Goal: Task Accomplishment & Management: Complete application form

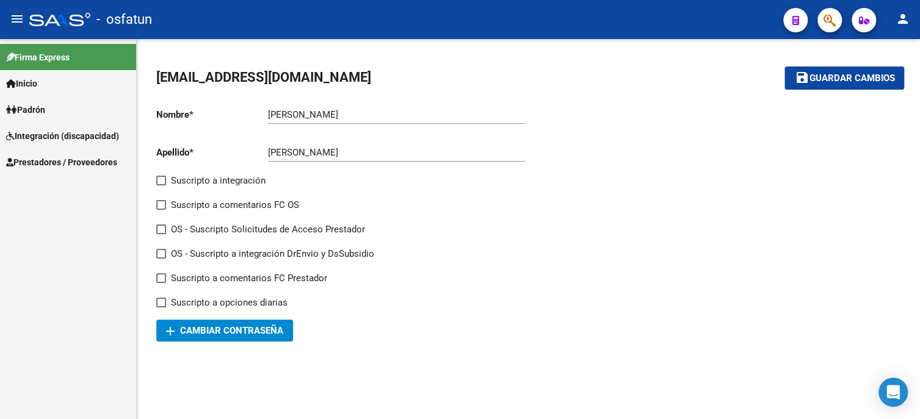
click at [79, 170] on link "Prestadores / Proveedores" at bounding box center [68, 162] width 136 height 26
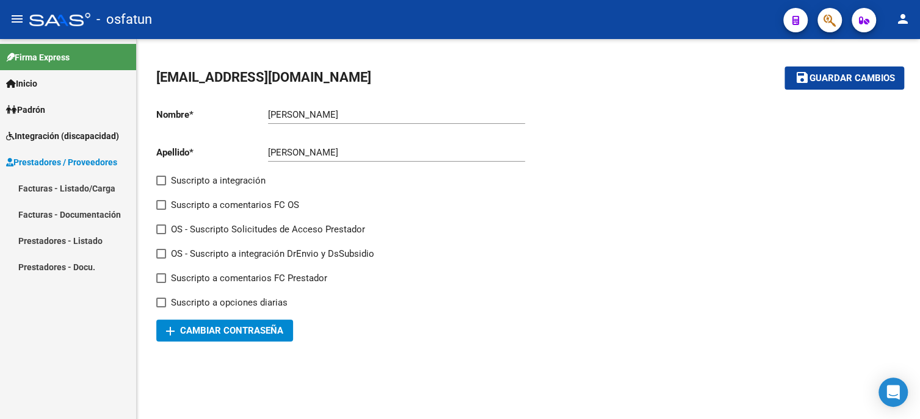
click at [63, 135] on span "Integración (discapacidad)" at bounding box center [62, 135] width 113 height 13
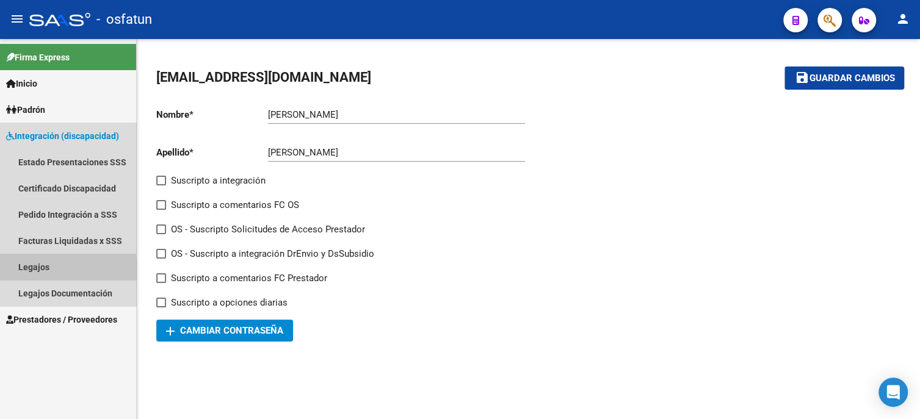
click at [57, 269] on link "Legajos" at bounding box center [68, 267] width 136 height 26
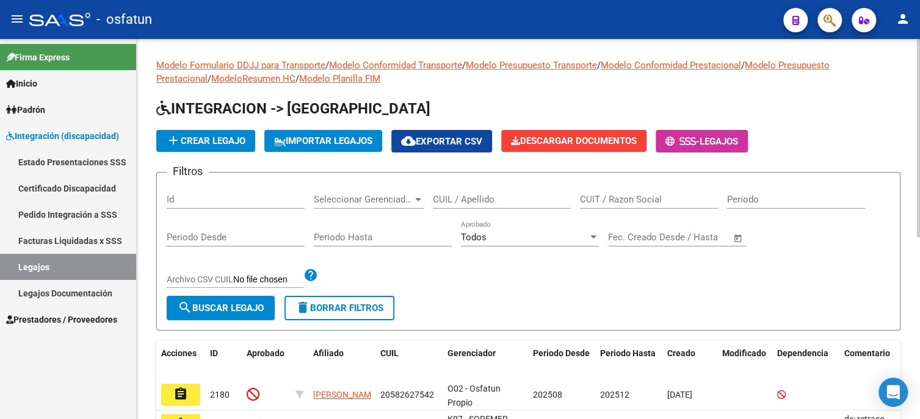
click at [192, 143] on span "add Crear Legajo" at bounding box center [205, 140] width 79 height 11
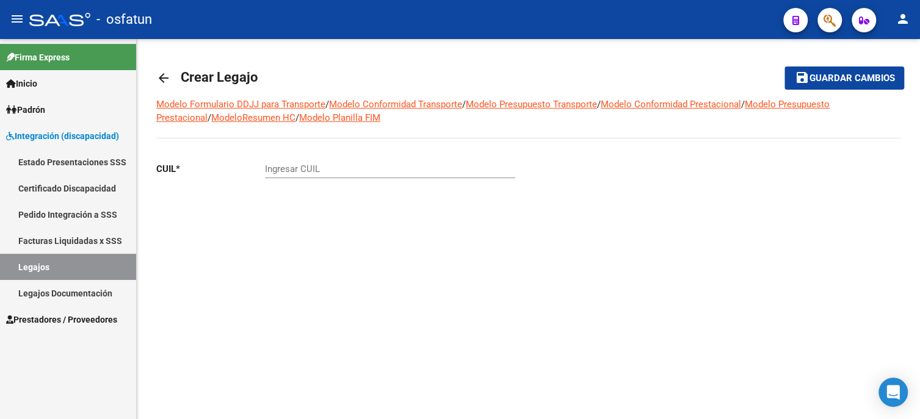
click at [314, 164] on input "Ingresar CUIL" at bounding box center [390, 169] width 250 height 11
paste input "20-56894356-3"
type input "20-56894356-3"
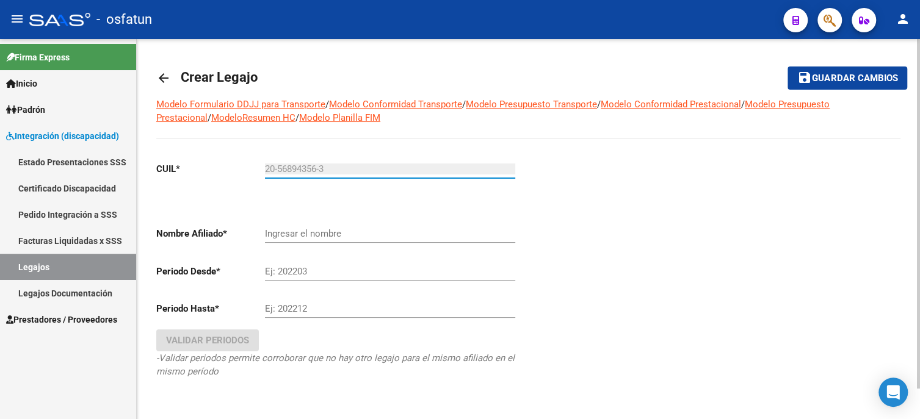
type input "PLAZA [PERSON_NAME]"
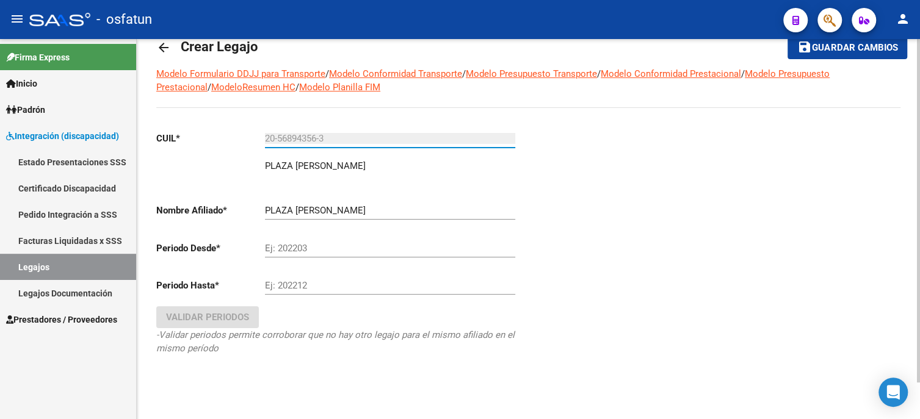
scroll to position [40, 0]
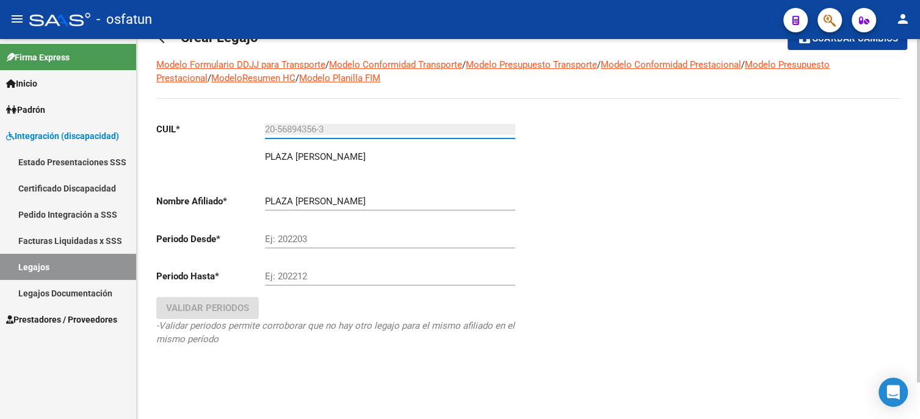
type input "20-56894356-3"
click at [313, 239] on input "Ej: 202203" at bounding box center [390, 239] width 250 height 11
type input "202510"
click at [342, 276] on input "Ej: 202212" at bounding box center [390, 276] width 250 height 11
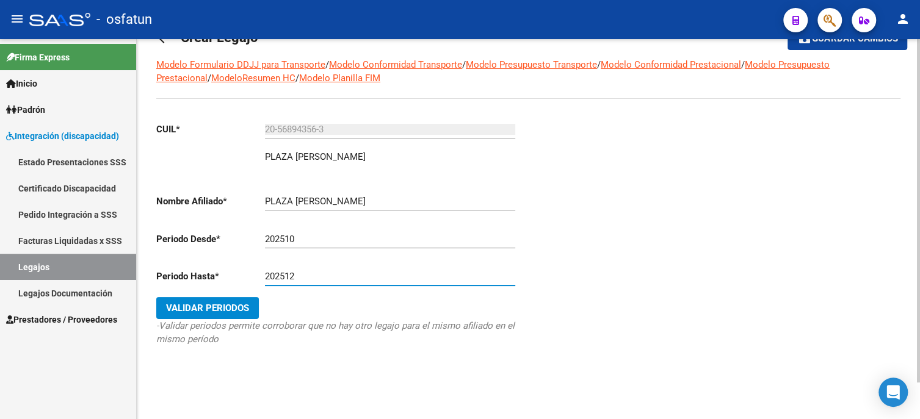
type input "202512"
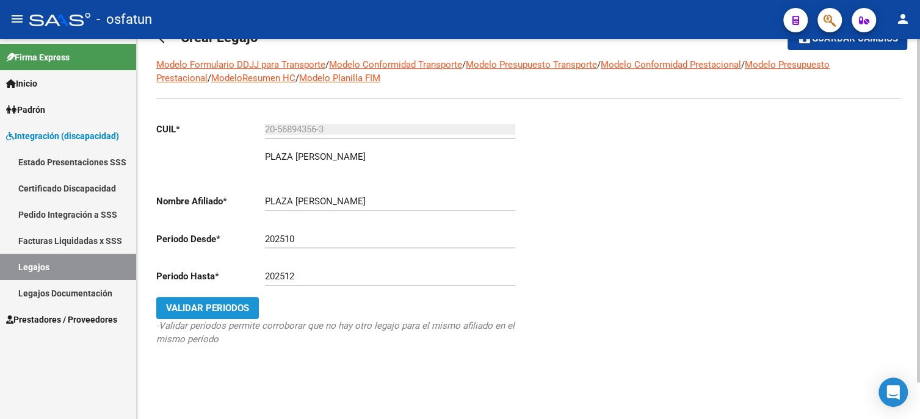
click at [243, 303] on span "Validar Periodos" at bounding box center [207, 308] width 83 height 11
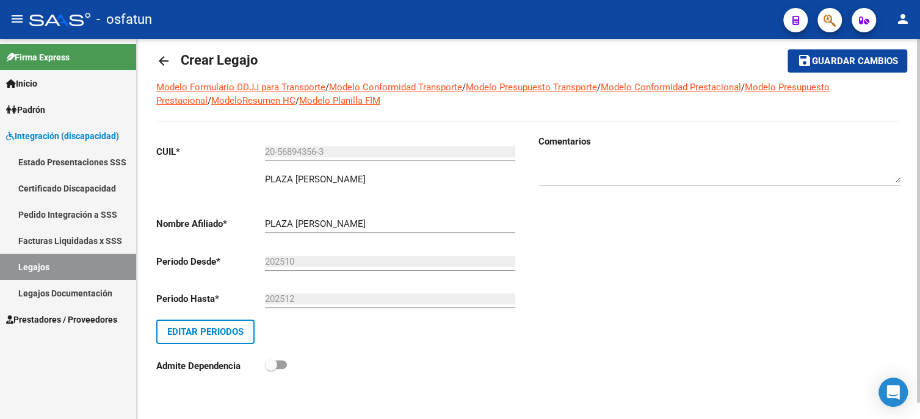
scroll to position [17, 0]
click at [574, 162] on textarea at bounding box center [719, 171] width 362 height 24
paste textarea "Perturbacion De La Actividad Y De La Atencion. [MEDICAL_DATA] Del Habla Y Del L…"
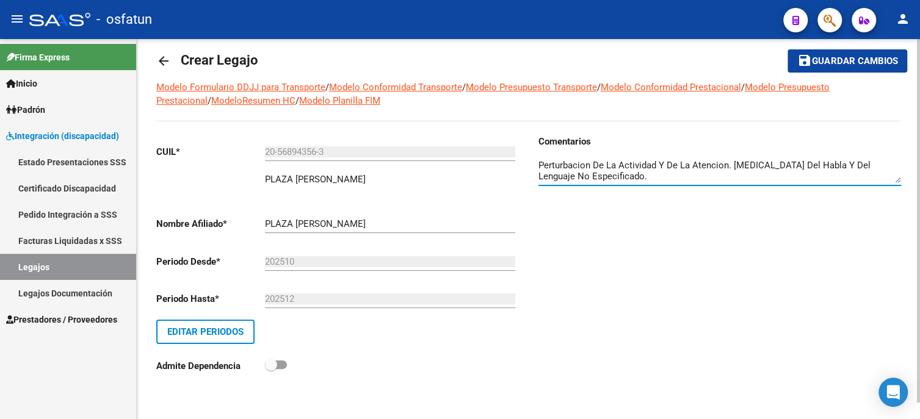
type textarea "Perturbacion De La Actividad Y De La Atencion. [MEDICAL_DATA] Del Habla Y Del L…"
click at [833, 59] on span "Guardar cambios" at bounding box center [854, 61] width 85 height 11
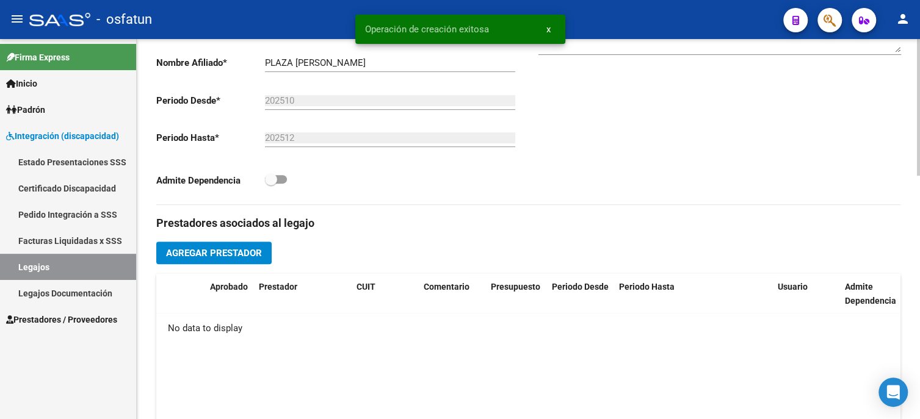
scroll to position [183, 0]
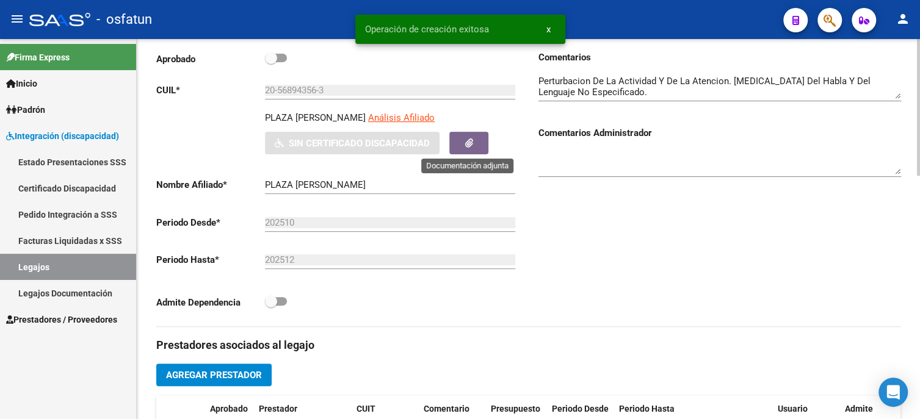
click at [466, 150] on button "button" at bounding box center [468, 143] width 39 height 23
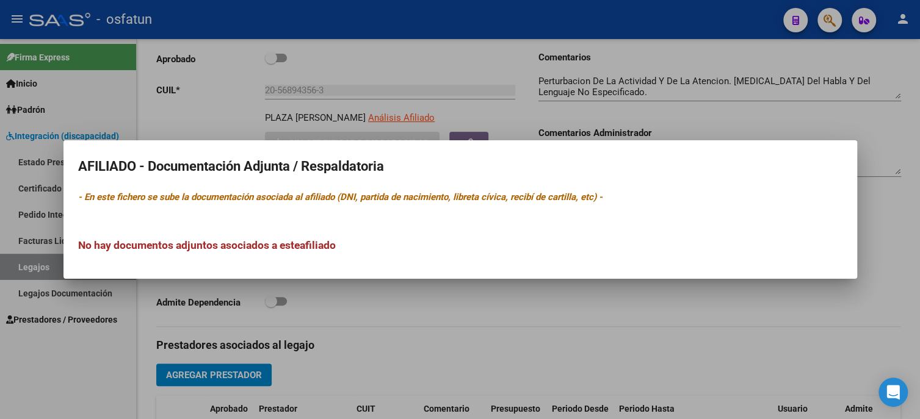
drag, startPoint x: 231, startPoint y: 245, endPoint x: 301, endPoint y: 245, distance: 70.2
click at [301, 245] on h3 "No hay documentos adjuntos asociados a este afiliado" at bounding box center [460, 245] width 764 height 16
click at [361, 245] on h3 "No hay documentos adjuntos asociados a este afiliado" at bounding box center [460, 245] width 764 height 16
drag, startPoint x: 243, startPoint y: 194, endPoint x: 604, endPoint y: 194, distance: 360.0
click at [602, 194] on icon "- En este fichero se sube la documentación asociada al afiliado (DNI, partida d…" at bounding box center [340, 197] width 524 height 11
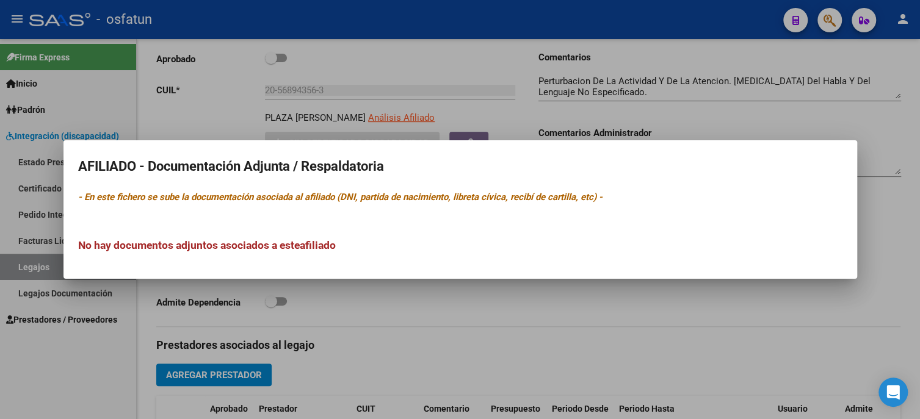
click at [610, 288] on div at bounding box center [460, 209] width 920 height 419
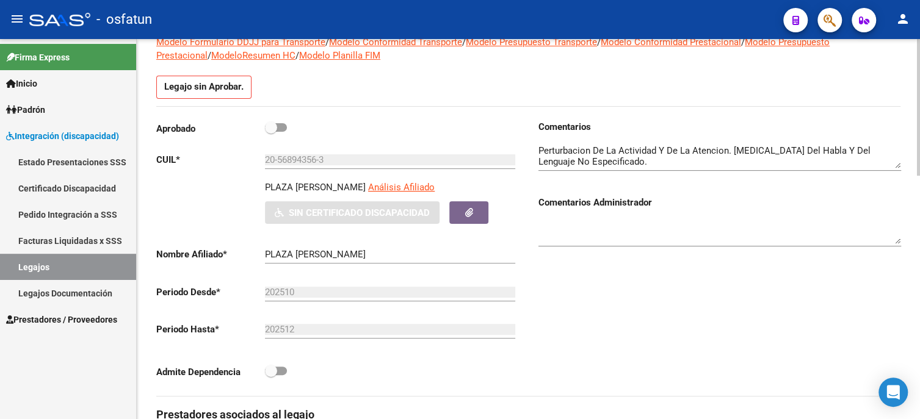
scroll to position [122, 0]
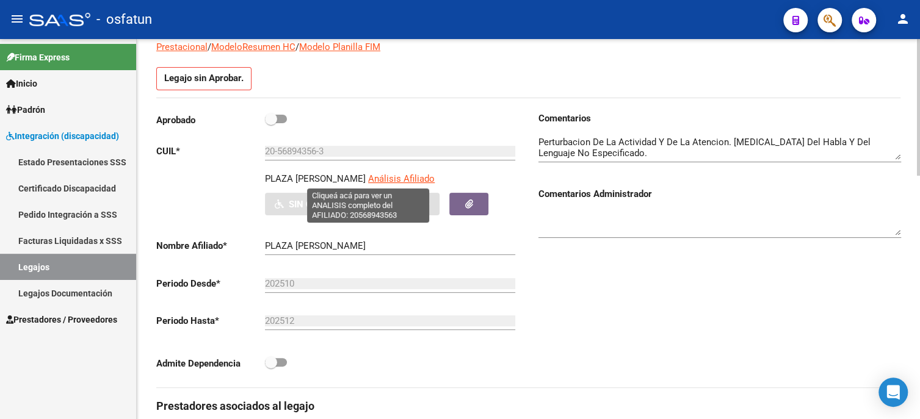
click at [375, 181] on span "Análisis Afiliado" at bounding box center [401, 178] width 67 height 11
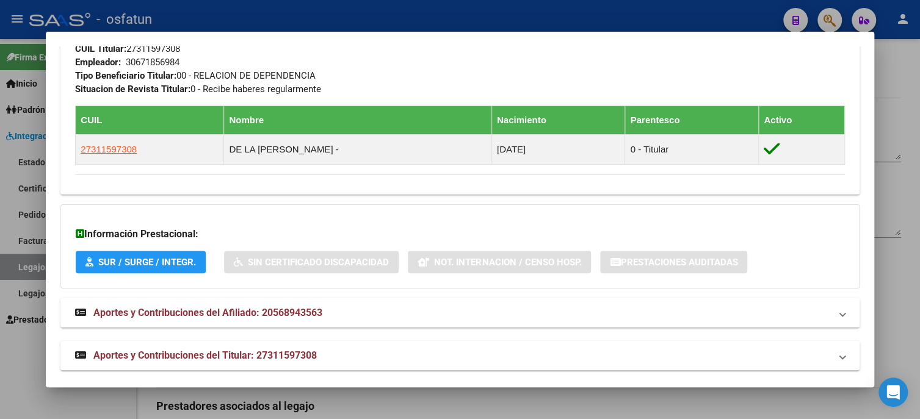
scroll to position [659, 0]
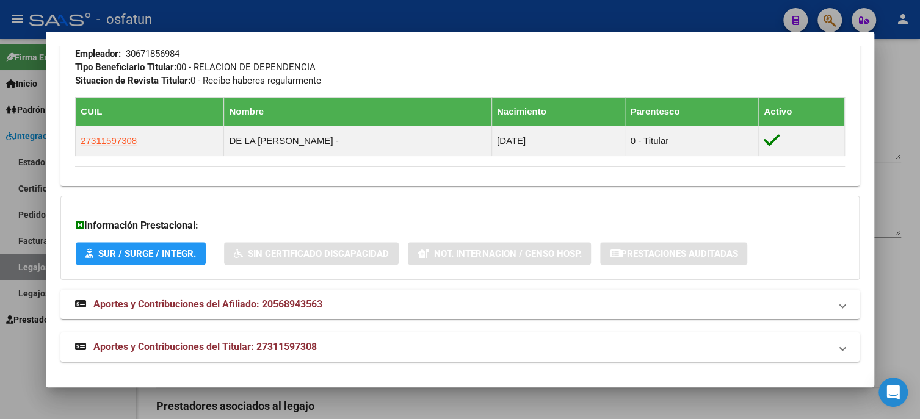
click at [24, 367] on div at bounding box center [460, 209] width 920 height 419
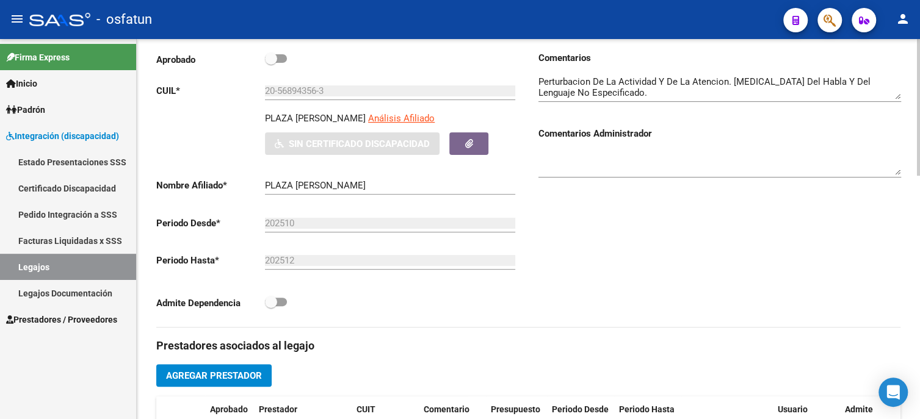
scroll to position [183, 0]
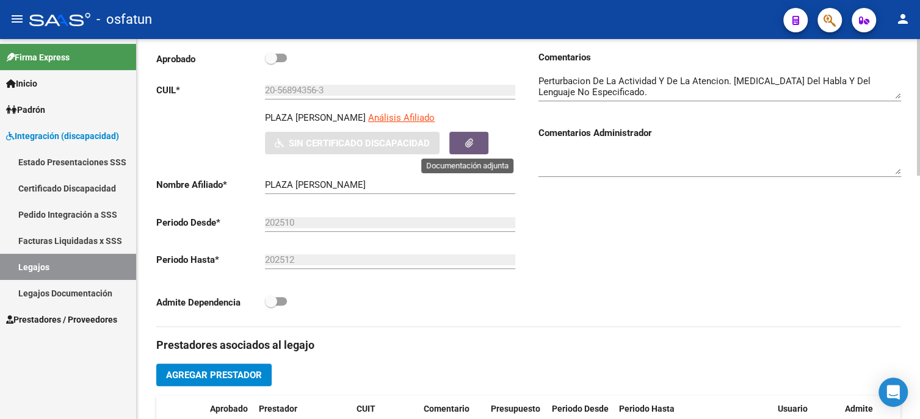
click at [474, 141] on button "button" at bounding box center [468, 143] width 39 height 23
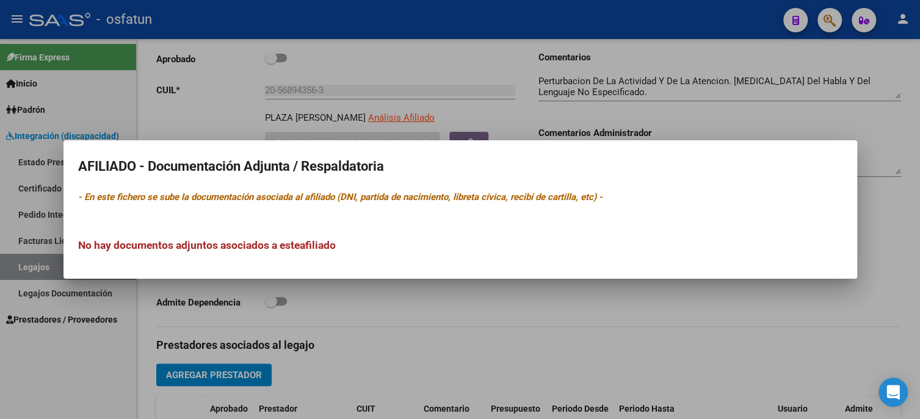
click at [388, 301] on div at bounding box center [460, 209] width 920 height 419
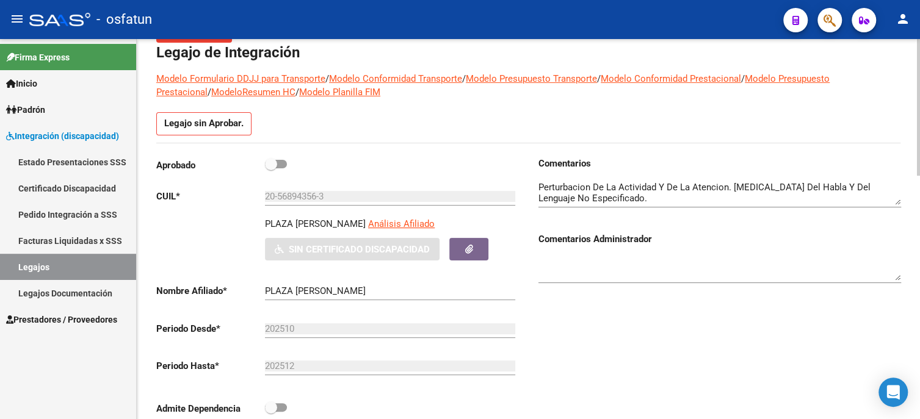
scroll to position [61, 0]
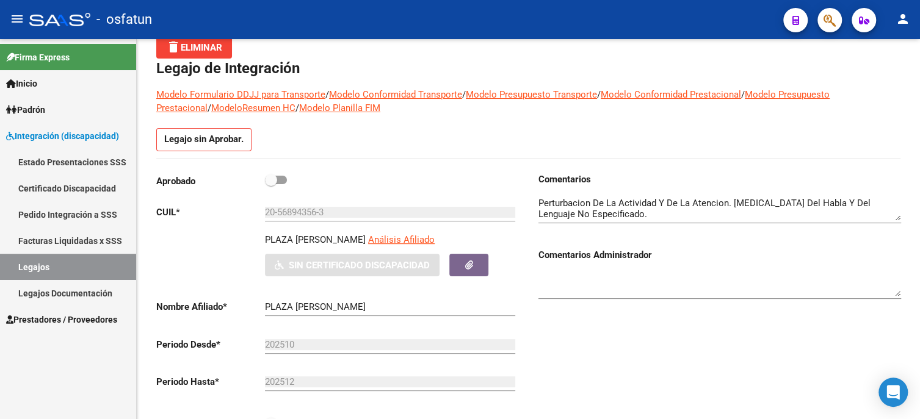
click at [112, 292] on link "Legajos Documentación" at bounding box center [68, 293] width 136 height 26
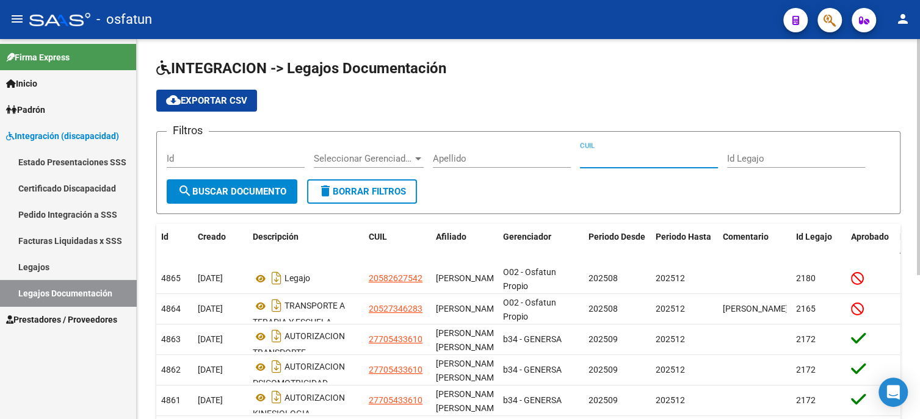
paste input "20568943563"
type input "20568943563"
click at [253, 195] on span "search Buscar Documento" at bounding box center [232, 191] width 109 height 11
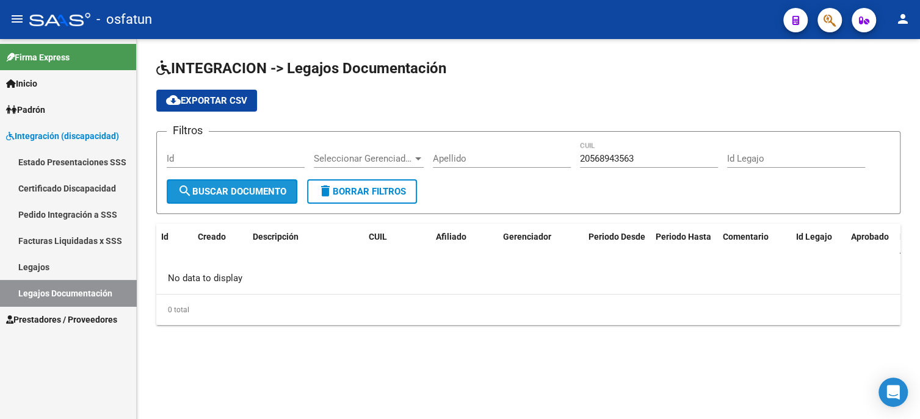
click at [242, 188] on span "search Buscar Documento" at bounding box center [232, 191] width 109 height 11
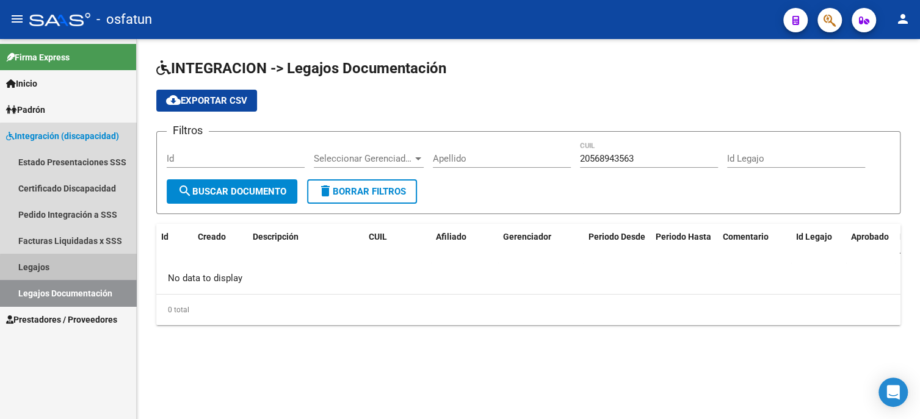
click at [73, 271] on link "Legajos" at bounding box center [68, 267] width 136 height 26
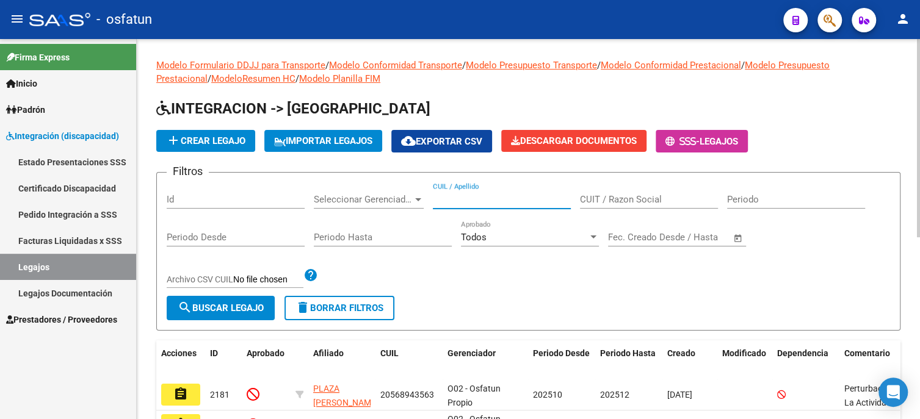
paste input "20568943563"
type input "20568943563"
click at [251, 300] on button "search Buscar Legajo" at bounding box center [221, 308] width 108 height 24
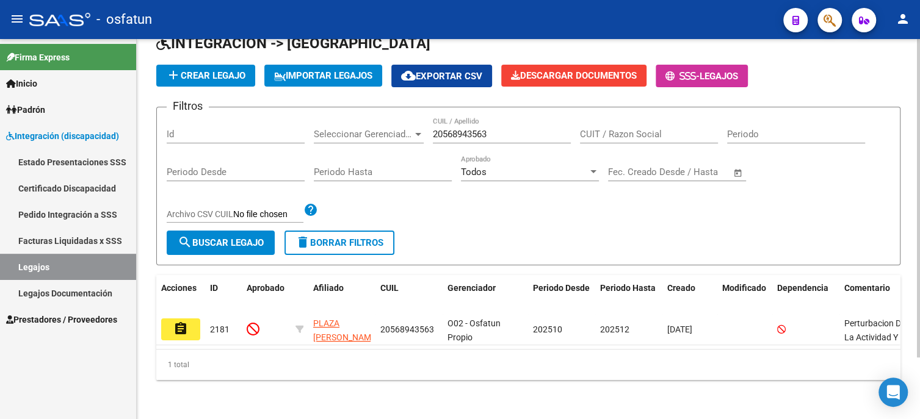
scroll to position [73, 0]
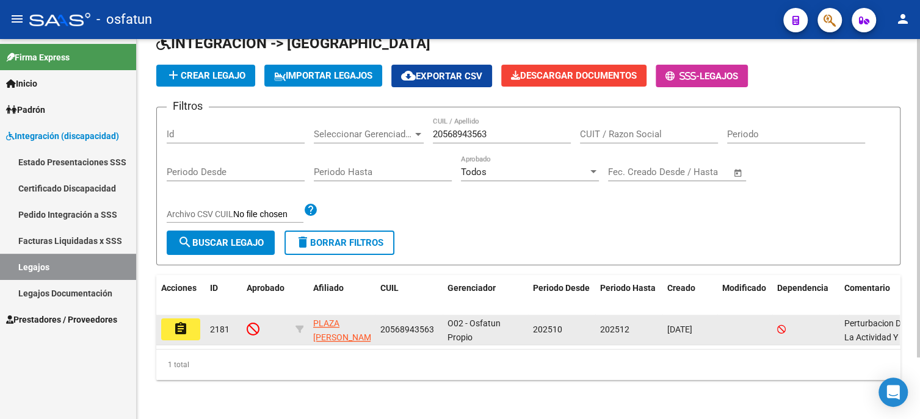
click at [179, 323] on mat-icon "assignment" at bounding box center [180, 329] width 15 height 15
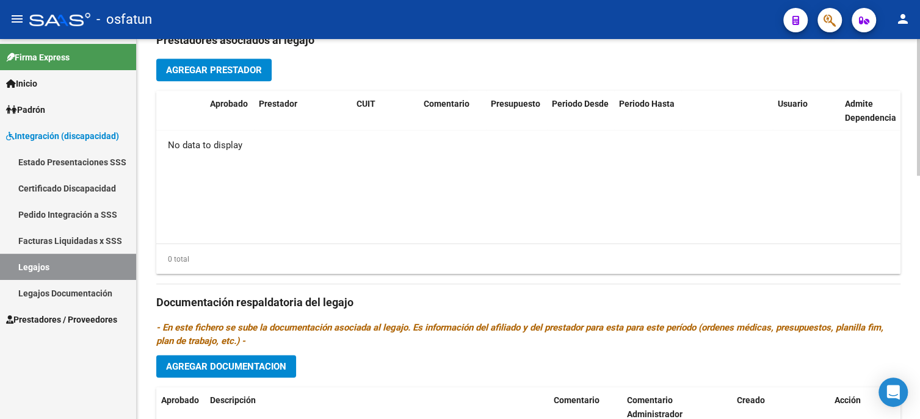
scroll to position [610, 0]
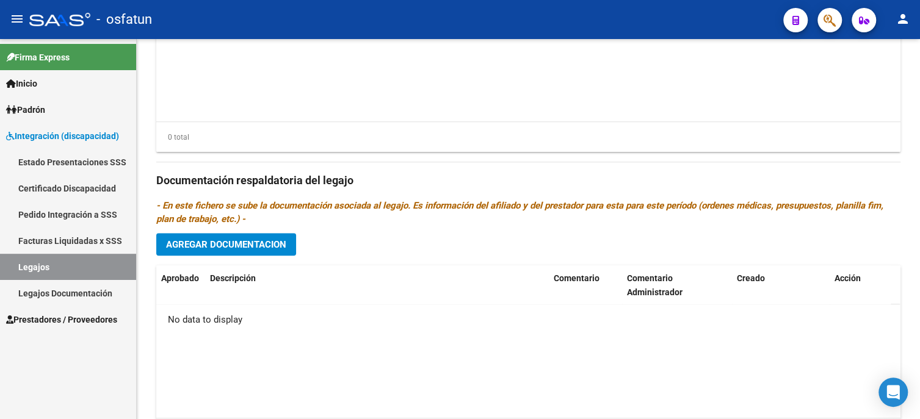
click at [57, 185] on link "Certificado Discapacidad" at bounding box center [68, 188] width 136 height 26
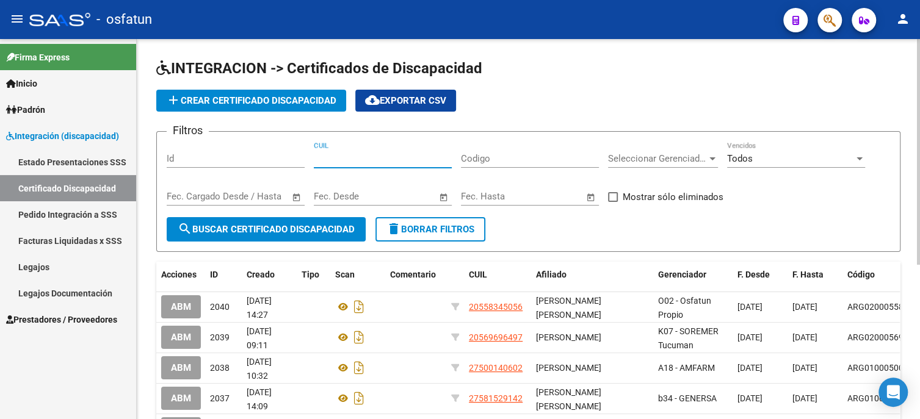
paste input "20-56894356-3"
type input "20-56894356-3"
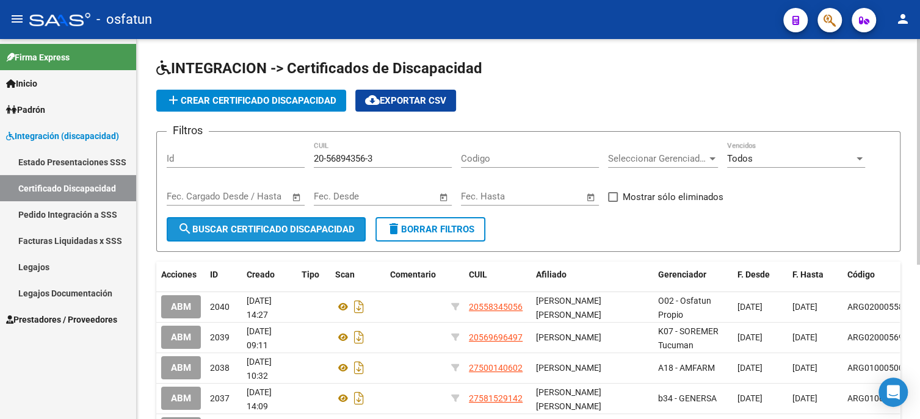
click at [273, 230] on span "search Buscar Certificado Discapacidad" at bounding box center [266, 229] width 177 height 11
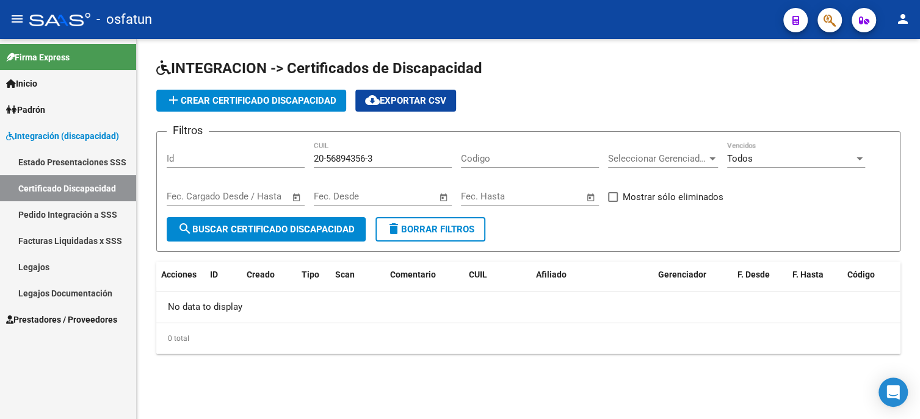
click at [264, 92] on button "add Crear Certificado Discapacidad" at bounding box center [251, 101] width 190 height 22
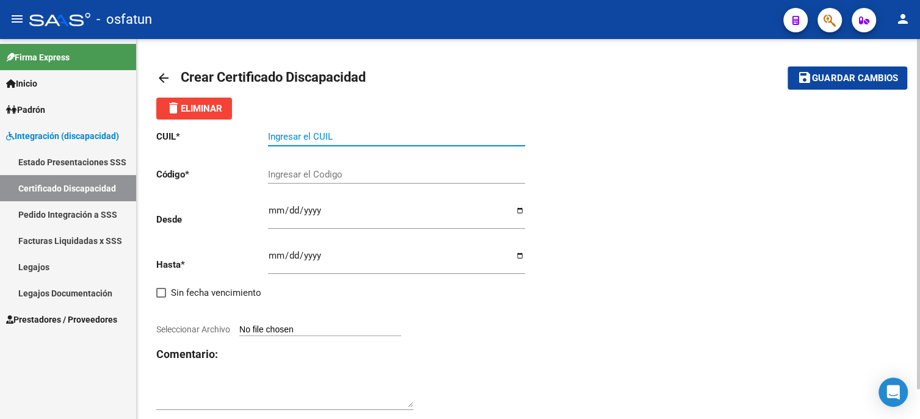
paste input "20-56894356-3"
type input "20-56894356-3"
click at [317, 179] on input "Ingresar el Codigo" at bounding box center [396, 174] width 257 height 11
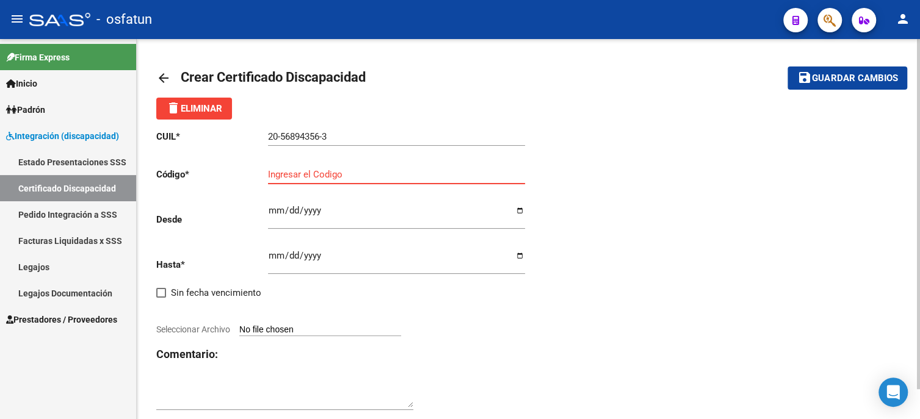
paste input "ARG-02-00056894356-20250819-20300819-LA-762"
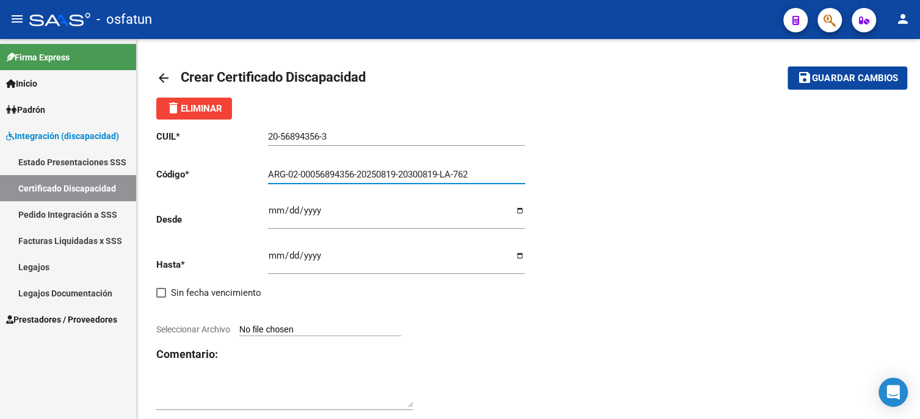
type input "ARG-02-00056894356-20250819-20300819-LA-762"
click at [275, 214] on input "Ingresar fec. Desde" at bounding box center [396, 216] width 257 height 20
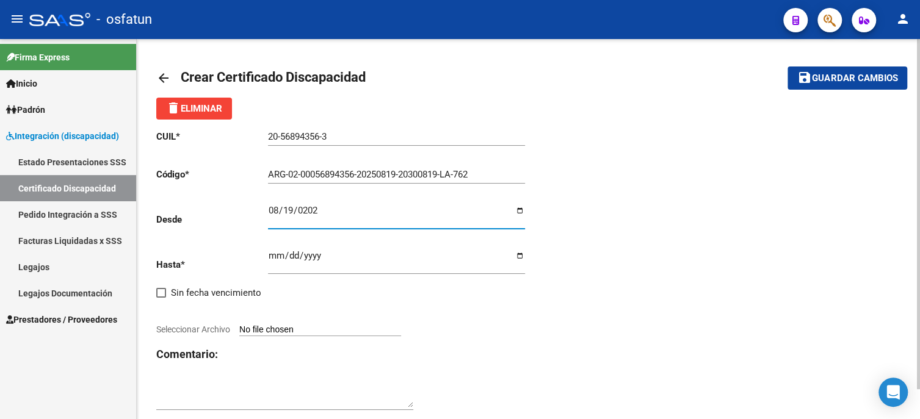
type input "[DATE]"
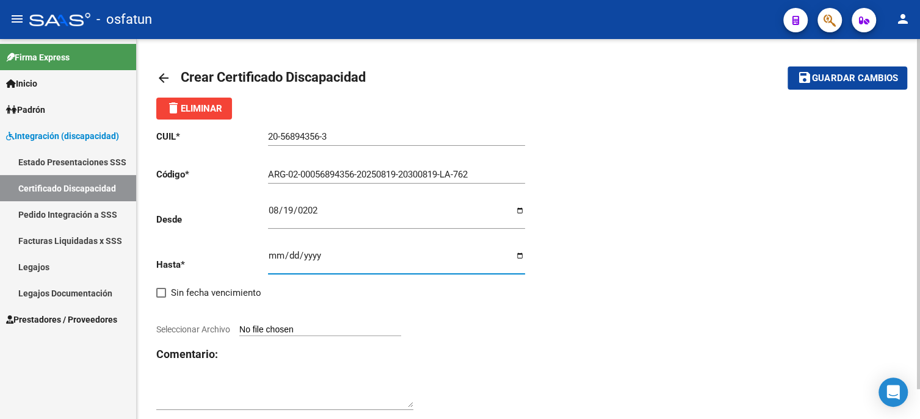
click at [271, 260] on input "Ingresar fec. Hasta" at bounding box center [396, 261] width 257 height 20
type input "0008-01-19"
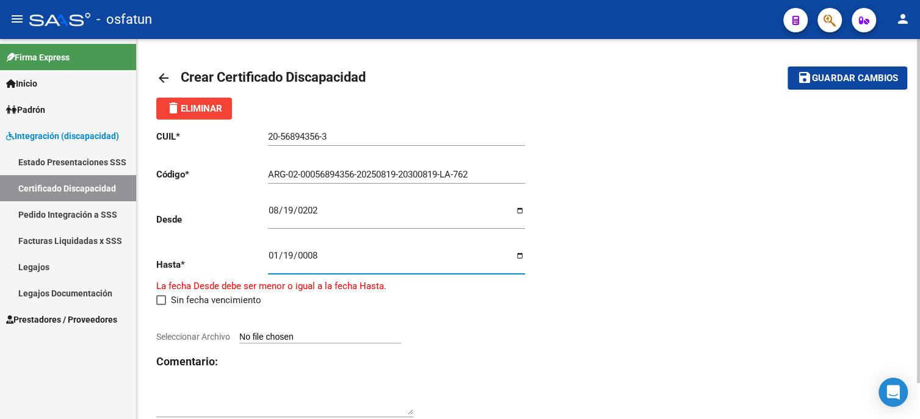
click at [294, 254] on input "0008-01-19" at bounding box center [396, 261] width 257 height 20
click at [287, 259] on input "0008-01-19" at bounding box center [396, 261] width 257 height 20
type input "[DATE]"
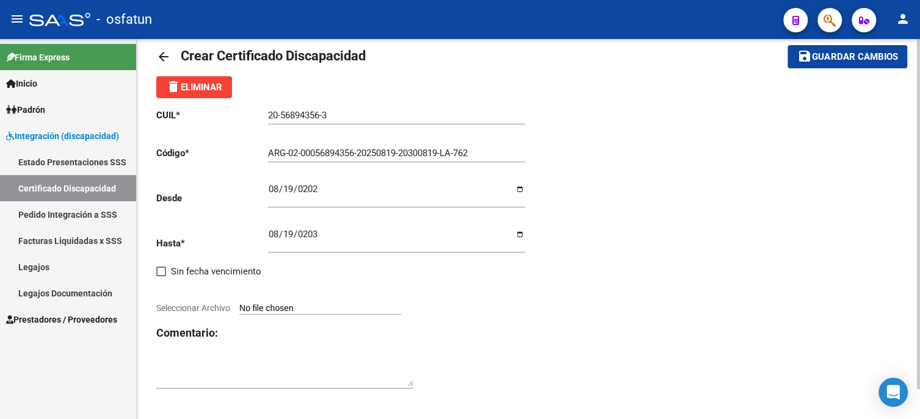
scroll to position [32, 0]
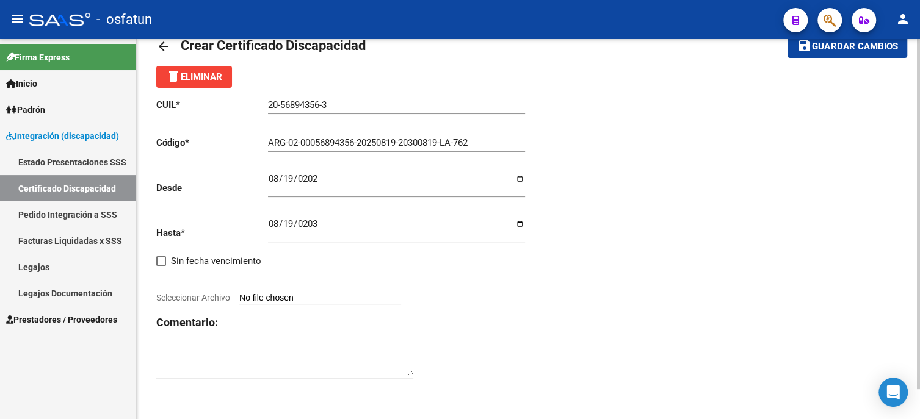
click at [275, 292] on app-file-uploader "Seleccionar Archivo" at bounding box center [283, 297] width 254 height 11
click at [249, 298] on input "Seleccionar Archivo" at bounding box center [320, 299] width 162 height 12
type input "C:\fakepath\CUD PLAZA.pdf"
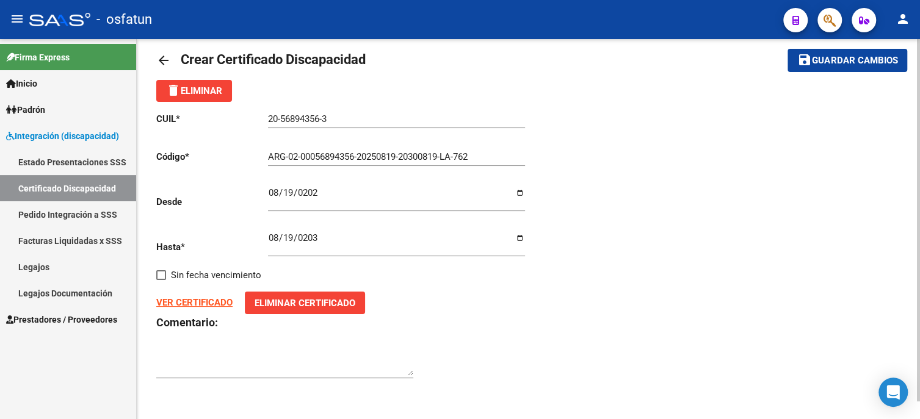
scroll to position [18, 0]
click at [819, 63] on span "Guardar cambios" at bounding box center [854, 61] width 85 height 11
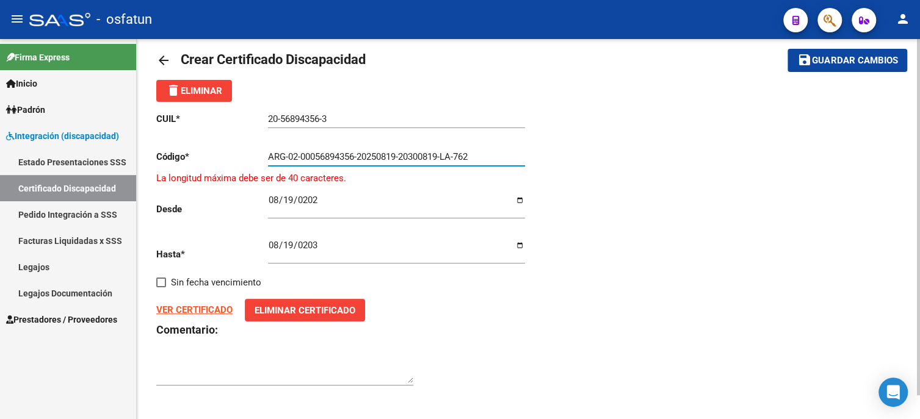
click at [288, 158] on input "ARG-02-00056894356-20250819-20300819-LA-762" at bounding box center [396, 156] width 257 height 11
click at [298, 154] on input "ARG02-00056894356-20250819-20300819-LA-762" at bounding box center [396, 156] width 257 height 11
click at [355, 154] on input "ARG0200056894356-20250819-20300819-LA-762" at bounding box center [396, 156] width 257 height 11
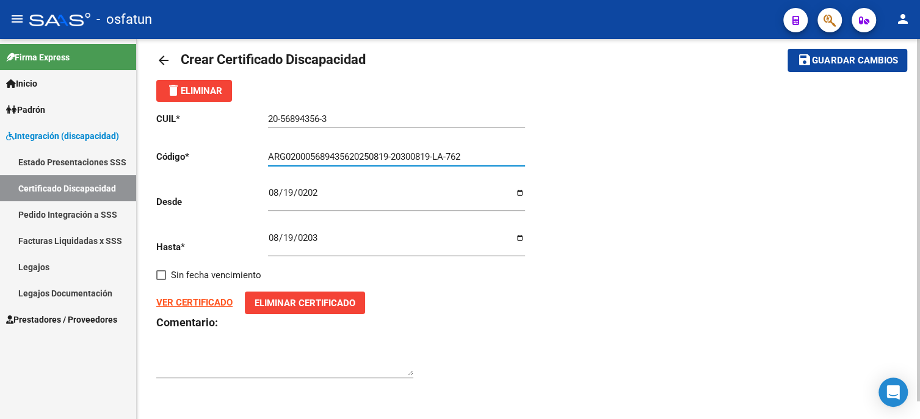
click at [397, 156] on input "ARG020005689435620250819-20300819-LA-762" at bounding box center [396, 156] width 257 height 11
click at [435, 154] on input "ARG02000568943562025081920300819-LA-762" at bounding box center [396, 156] width 257 height 11
click at [447, 154] on input "ARG0200056894356202508192030081-LA-762" at bounding box center [396, 156] width 257 height 11
click at [433, 156] on input "ARG0200056894356202508192030081-LA762" at bounding box center [396, 156] width 257 height 11
type input "ARG02000568943562025081920300819LA762"
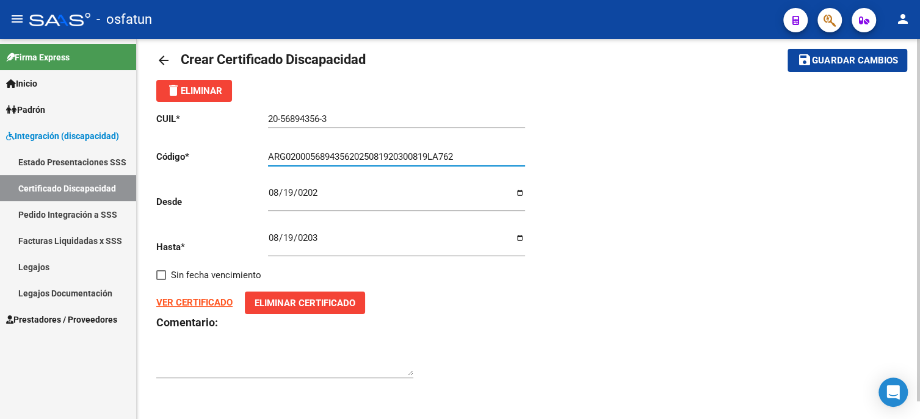
click at [826, 60] on span "Guardar cambios" at bounding box center [854, 61] width 85 height 11
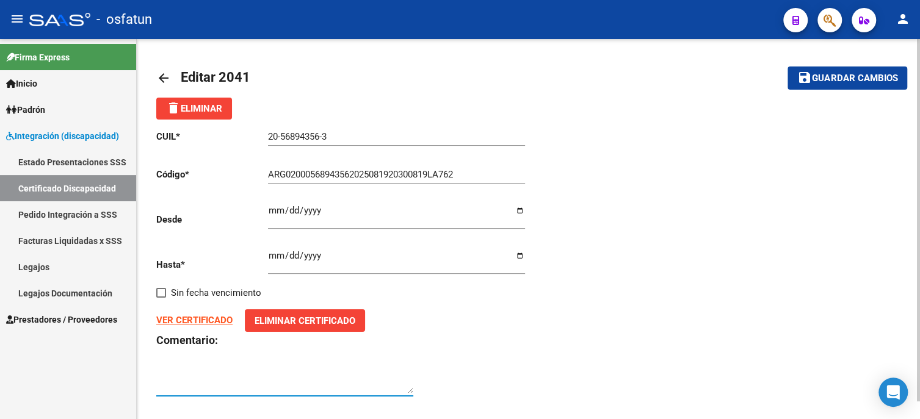
paste textarea "Perturbación de la actividad y de la atención. Trastornos específicos del desar…"
type textarea "Perturbación de la actividad y de la atención. Trastornos específicos del desar…"
click at [856, 77] on span "Guardar cambios" at bounding box center [854, 78] width 85 height 11
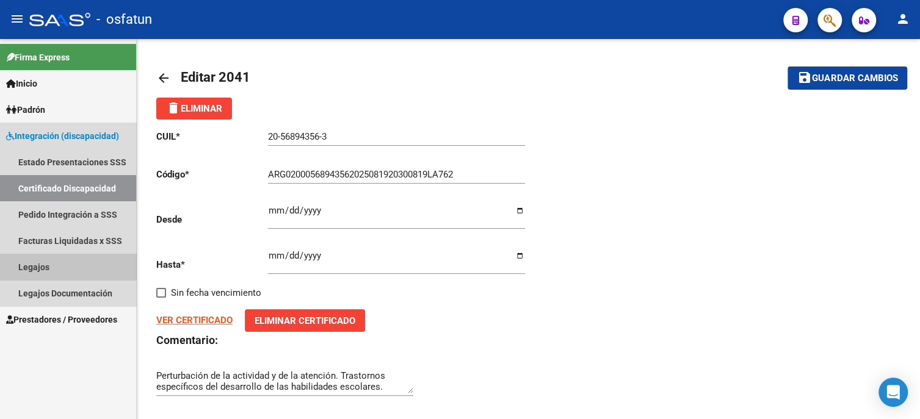
click at [96, 263] on link "Legajos" at bounding box center [68, 267] width 136 height 26
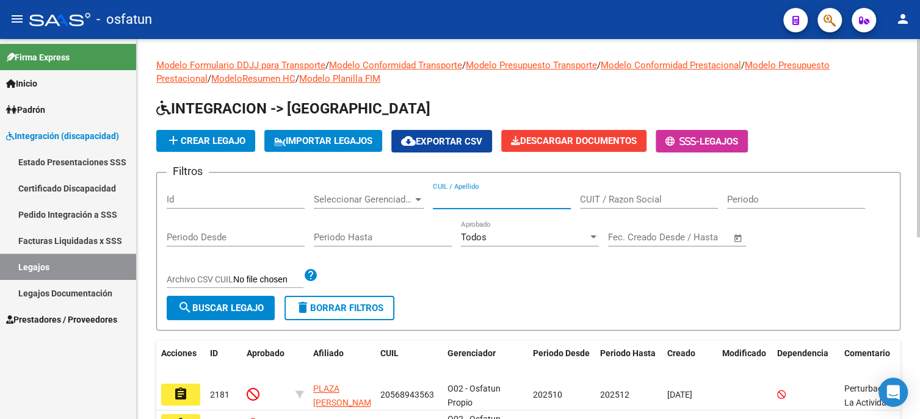
paste input "20568943563"
type input "20568943563"
click at [208, 315] on button "search Buscar Legajo" at bounding box center [221, 308] width 108 height 24
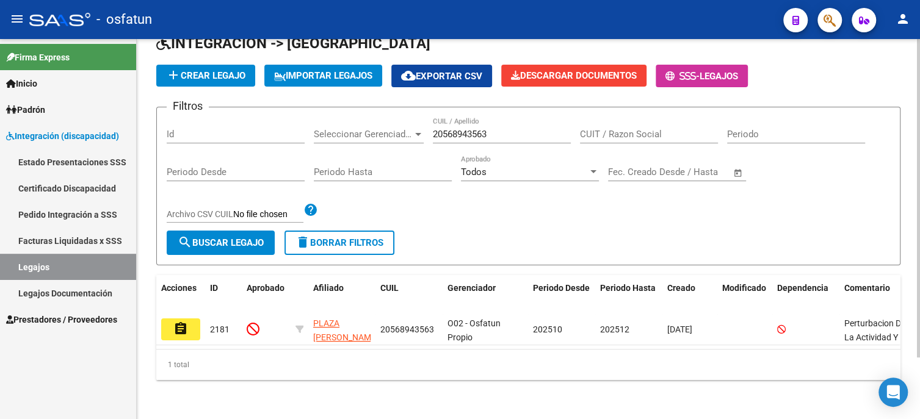
scroll to position [73, 0]
click at [188, 321] on button "assignment" at bounding box center [180, 330] width 39 height 22
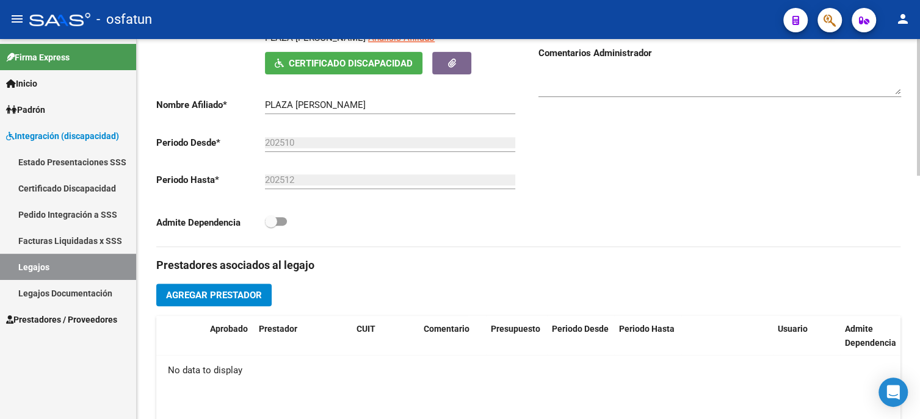
scroll to position [190, 0]
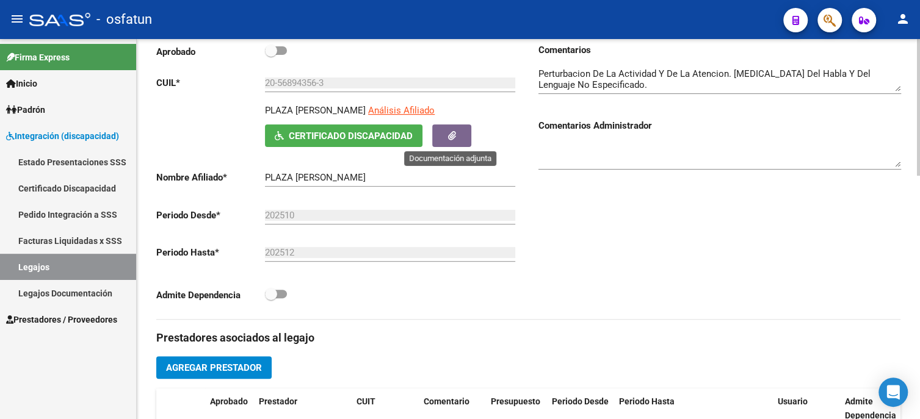
click at [454, 130] on span "button" at bounding box center [452, 135] width 8 height 11
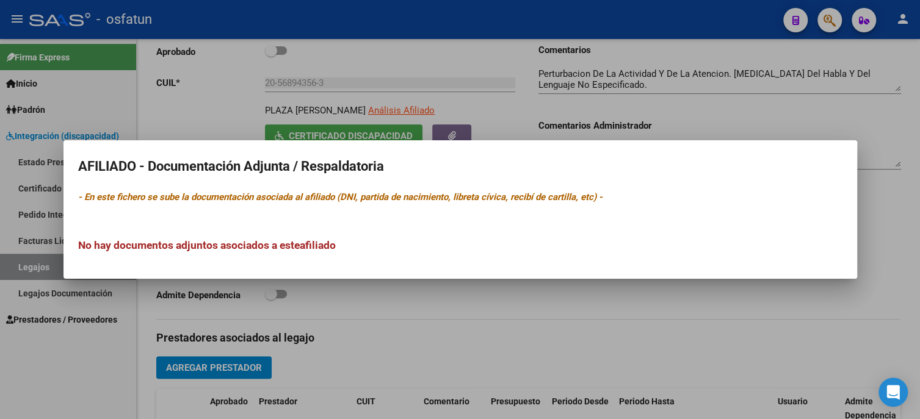
click at [397, 228] on div "No hay documentos adjuntos asociados a este afiliado" at bounding box center [460, 233] width 764 height 40
click at [352, 308] on div at bounding box center [460, 209] width 920 height 419
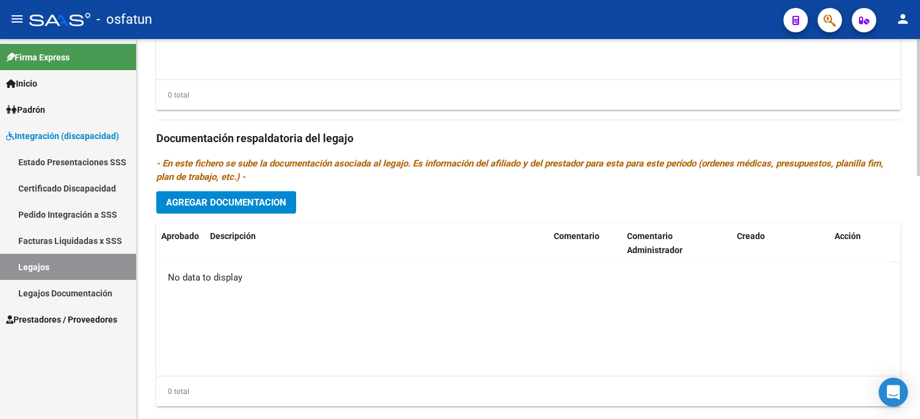
scroll to position [671, 0]
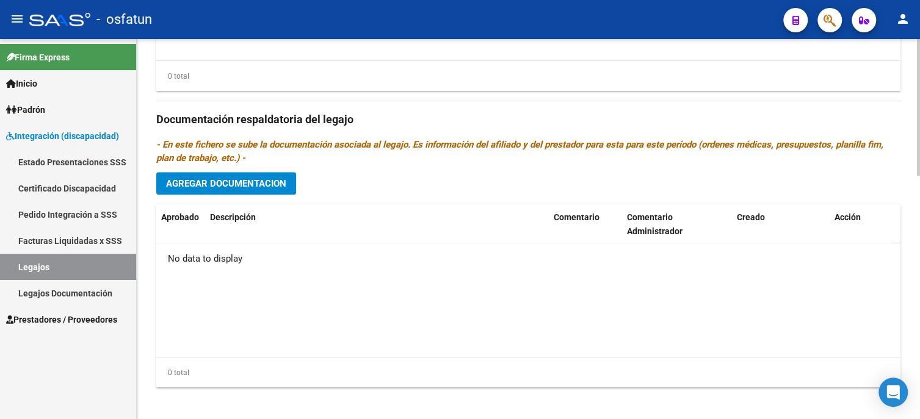
drag, startPoint x: 345, startPoint y: 155, endPoint x: 391, endPoint y: 146, distance: 46.6
click at [391, 146] on p "- En este fichero se sube la documentación asociada al legajo. Es información d…" at bounding box center [528, 151] width 744 height 27
click at [392, 146] on icon "- En este fichero se sube la documentación asociada al legajo. Es información d…" at bounding box center [519, 151] width 727 height 24
drag, startPoint x: 392, startPoint y: 146, endPoint x: 297, endPoint y: 148, distance: 95.2
click at [297, 148] on icon "- En este fichero se sube la documentación asociada al legajo. Es información d…" at bounding box center [519, 151] width 727 height 24
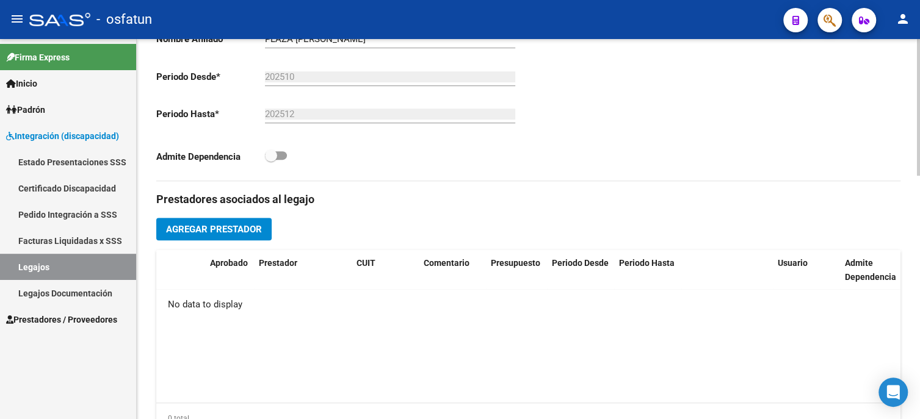
scroll to position [312, 0]
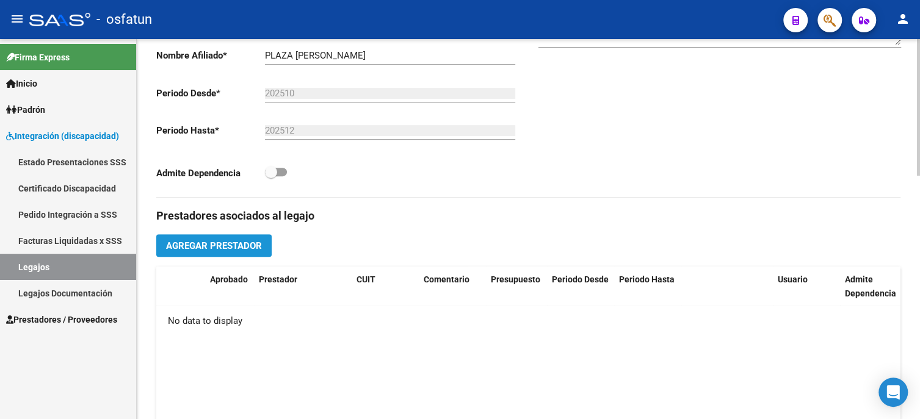
click at [213, 247] on span "Agregar Prestador" at bounding box center [214, 245] width 96 height 11
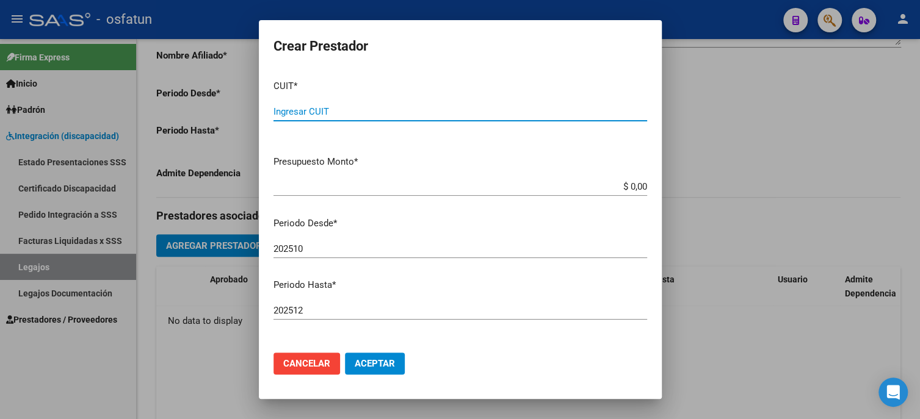
click at [326, 115] on input "Ingresar CUIT" at bounding box center [459, 111] width 373 height 11
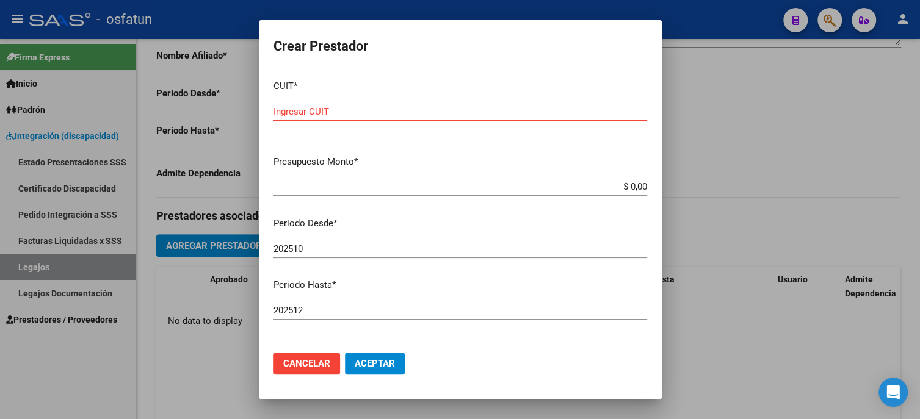
paste input "27-24451519-9"
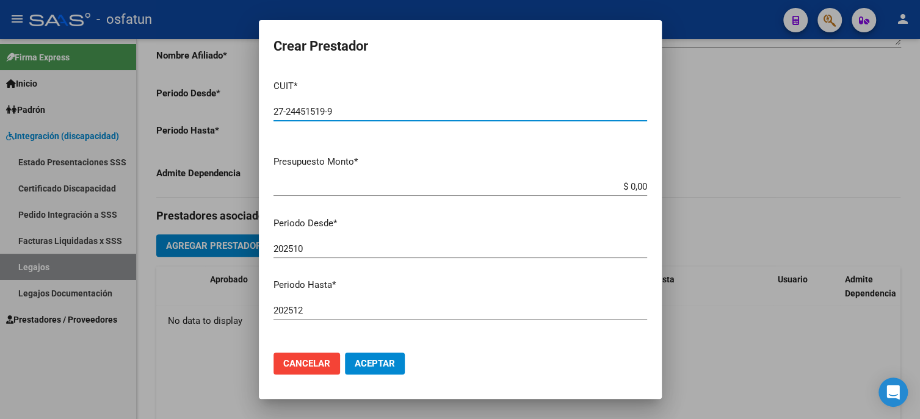
type input "27-24451519-9"
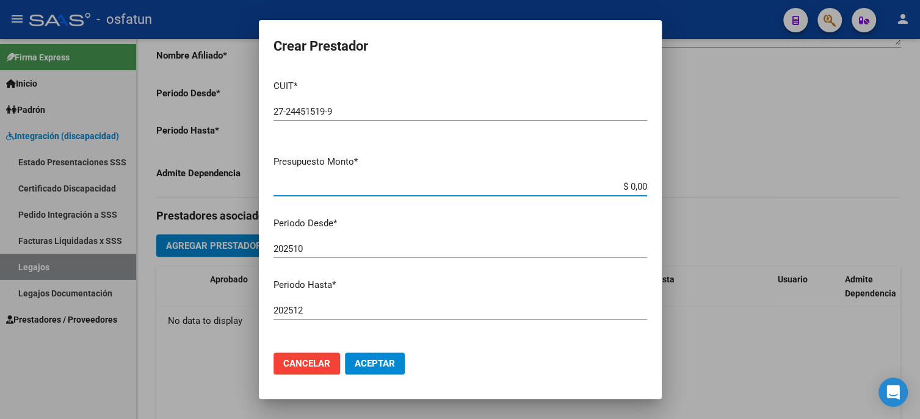
click at [367, 190] on input "$ 0,00" at bounding box center [459, 186] width 373 height 11
paste input "$ 475.830,36"
type input "$ 475.830,36"
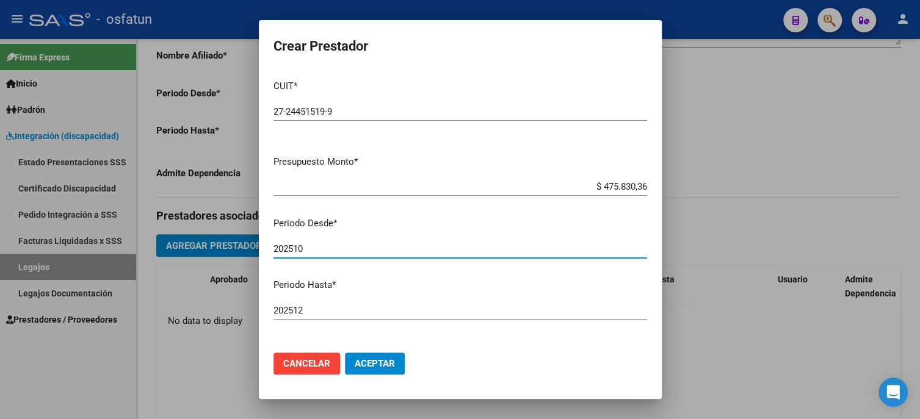
click at [317, 248] on input "202510" at bounding box center [459, 248] width 373 height 11
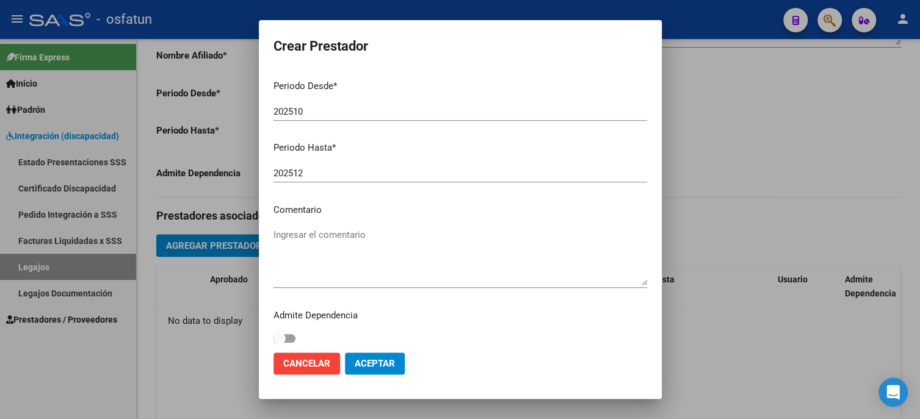
scroll to position [145, 0]
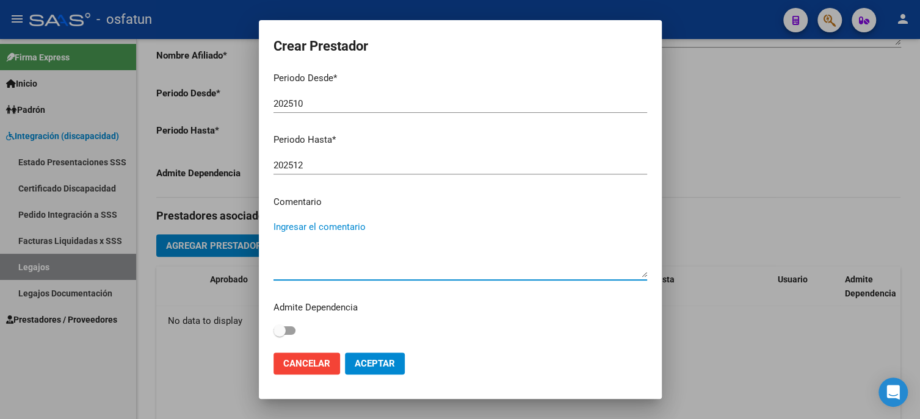
click at [350, 221] on textarea "Ingresar el comentario" at bounding box center [459, 248] width 373 height 57
paste textarea "MODULO DE APOYO A LA INTEGRACIÓN ESCOLAR (SAIE)"
type textarea "MODULO DE APOYO A LA INTEGRACIÓN ESCOLAR (SAIE)"
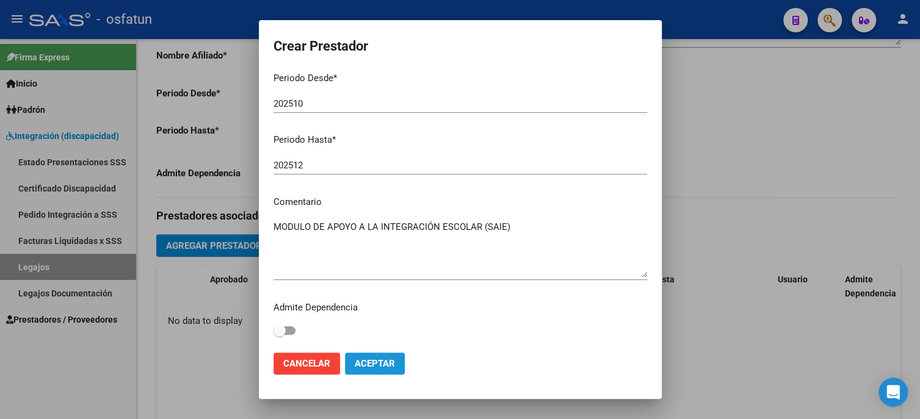
click at [388, 367] on span "Aceptar" at bounding box center [375, 363] width 40 height 11
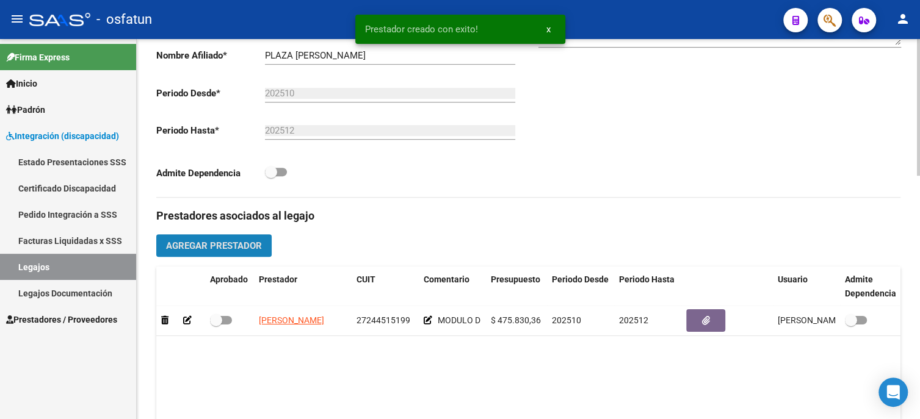
click at [236, 247] on span "Agregar Prestador" at bounding box center [214, 245] width 96 height 11
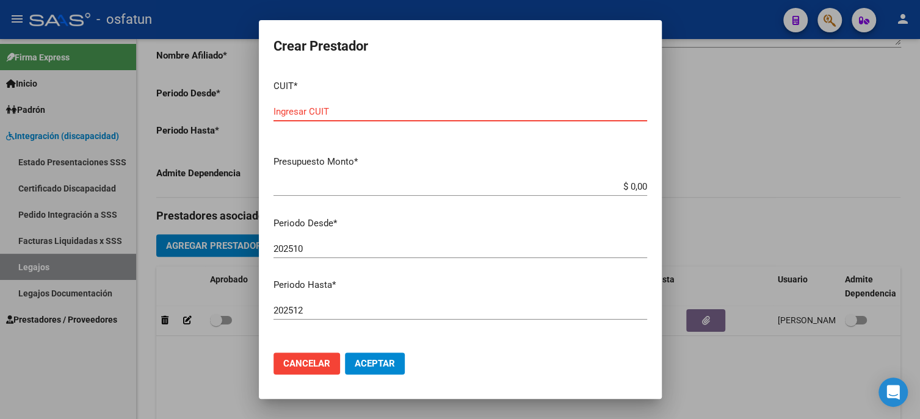
paste input "20-24939596-0"
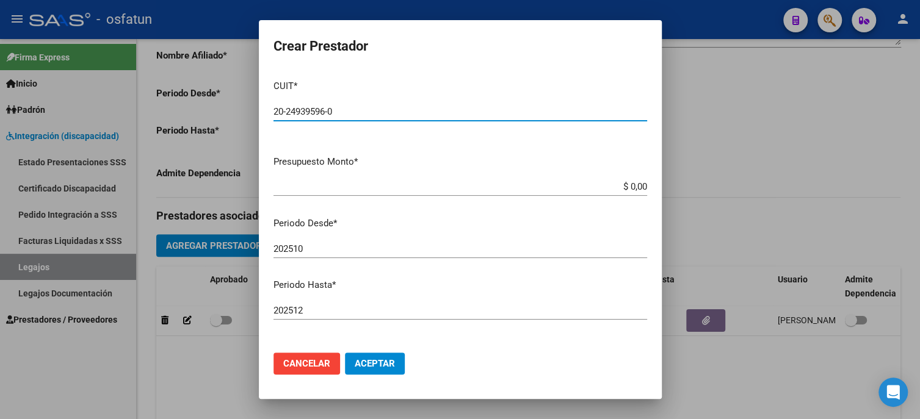
type input "20-24939596-0"
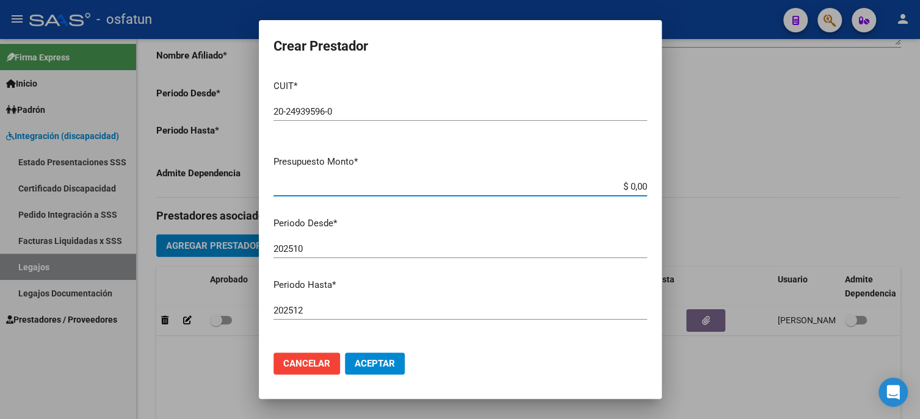
click at [605, 186] on input "$ 0,00" at bounding box center [459, 186] width 373 height 11
click at [604, 186] on input "$ 0,00" at bounding box center [459, 186] width 373 height 11
paste input "49.482.44"
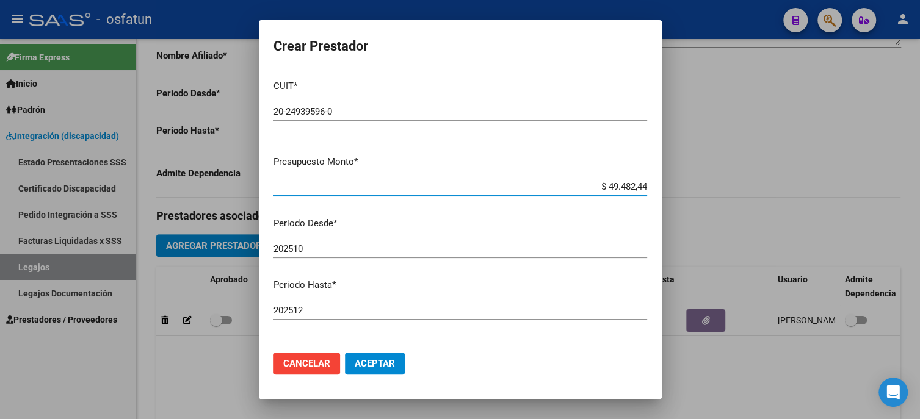
type input "$ 49.482,44"
click at [359, 243] on div "202510 Ingresar el periodo" at bounding box center [459, 249] width 373 height 18
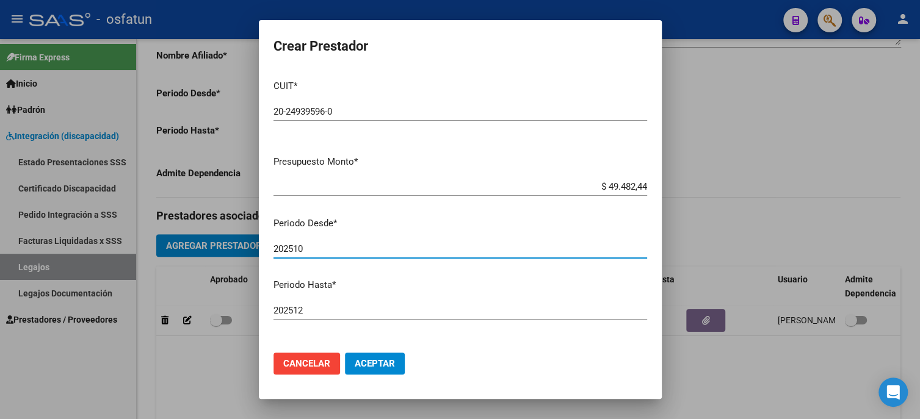
click at [391, 364] on span "Aceptar" at bounding box center [375, 363] width 40 height 11
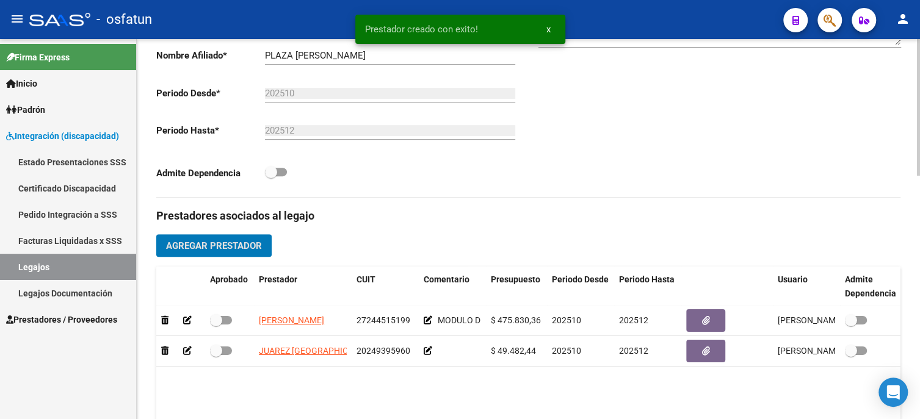
click at [228, 242] on span "Agregar Prestador" at bounding box center [214, 245] width 96 height 11
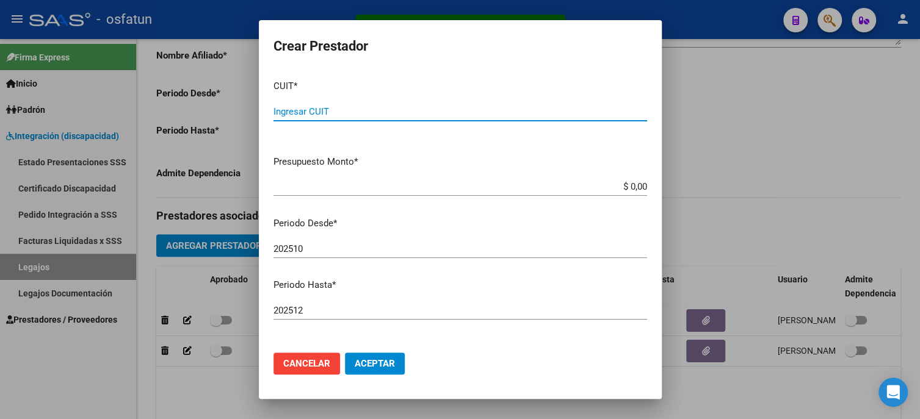
click at [693, 95] on div at bounding box center [460, 209] width 920 height 419
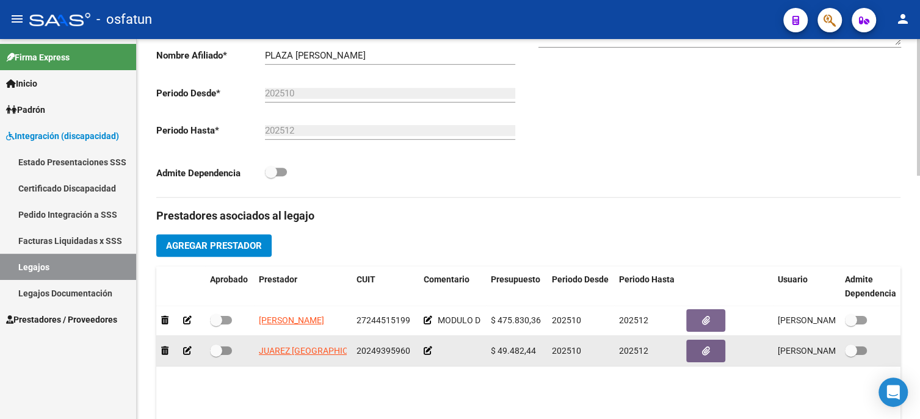
click at [188, 350] on icon at bounding box center [187, 351] width 9 height 9
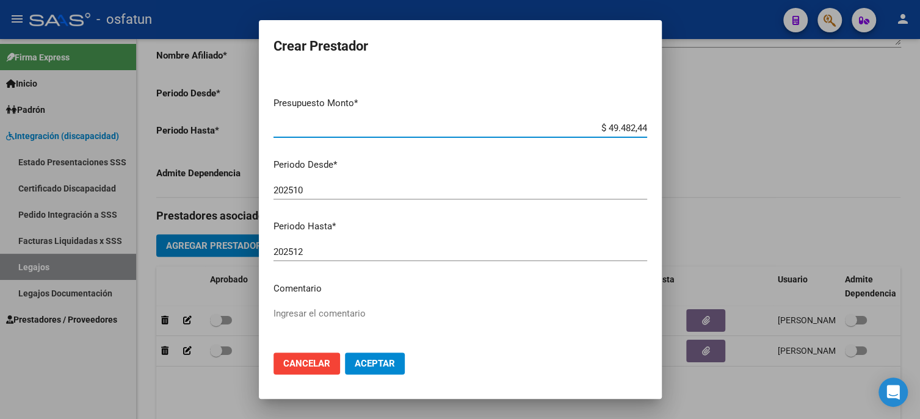
scroll to position [122, 0]
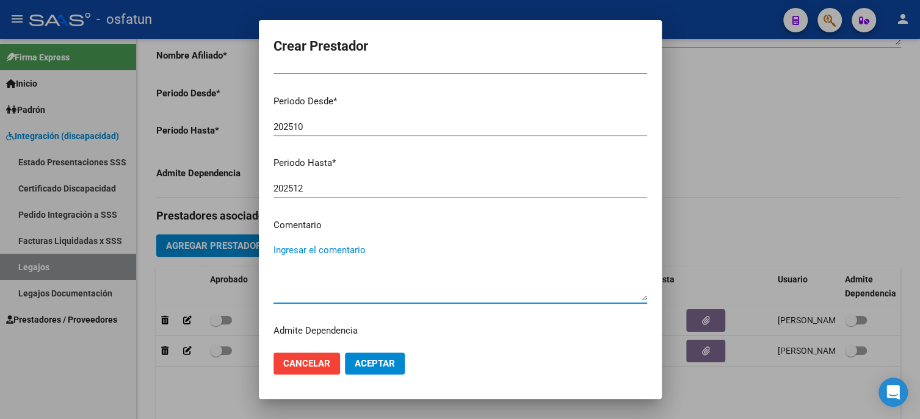
click at [328, 256] on textarea "Ingresar el comentario" at bounding box center [459, 271] width 373 height 57
type textarea "S"
paste textarea "FONOAUDIOLOGIA"
type textarea "FONOAUDIOLOGÍA"
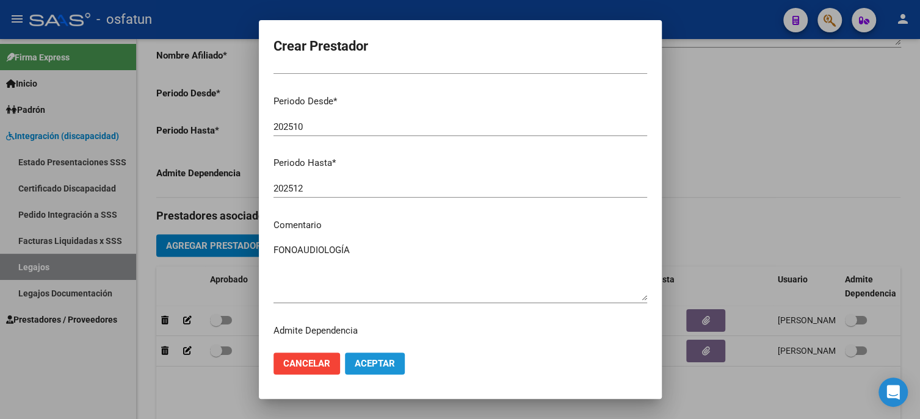
click at [372, 369] on button "Aceptar" at bounding box center [375, 364] width 60 height 22
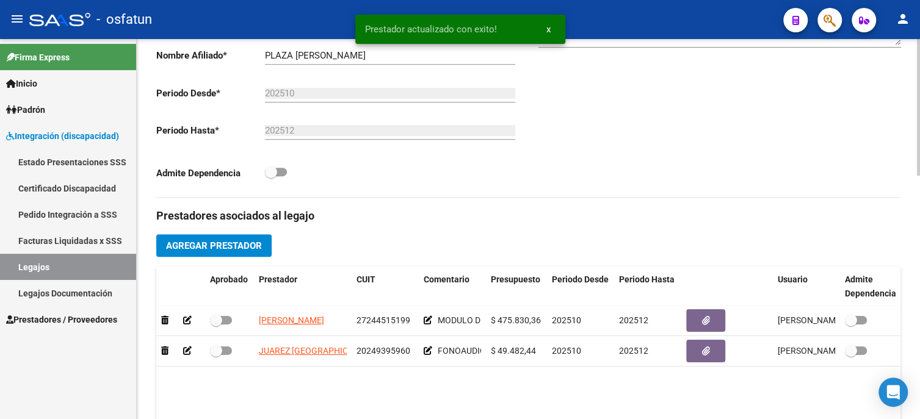
click at [192, 245] on span "Agregar Prestador" at bounding box center [214, 245] width 96 height 11
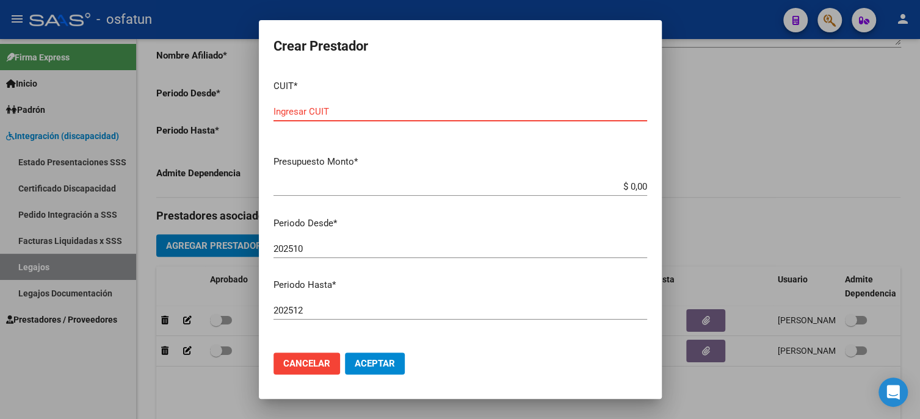
paste input "27-33699130-2"
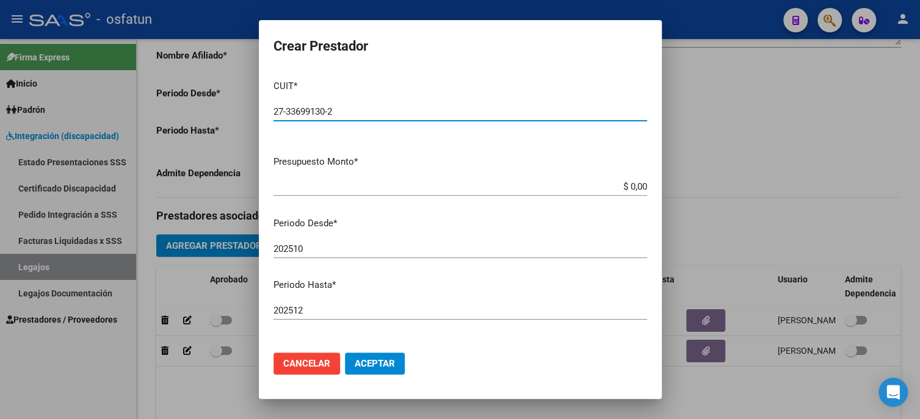
type input "27-33699130-2"
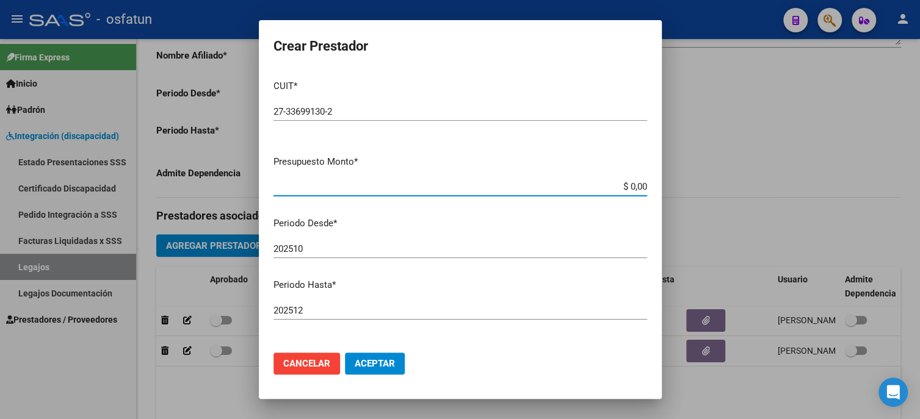
drag, startPoint x: 619, startPoint y: 184, endPoint x: 644, endPoint y: 185, distance: 25.6
click at [644, 185] on app-form-text-field "Presupuesto Monto * $ 0,00 Ingresar el monto" at bounding box center [464, 174] width 383 height 38
paste input "98.964,88"
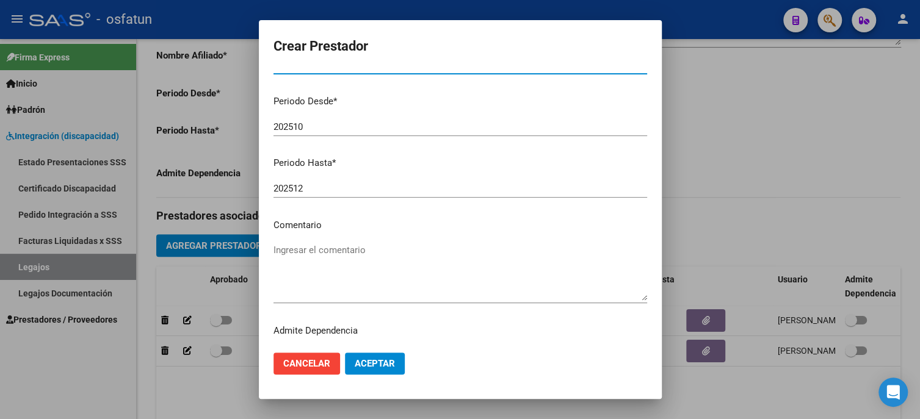
type input "$ 98.964,88"
click at [347, 274] on textarea "Ingresar el comentario" at bounding box center [459, 271] width 373 height 57
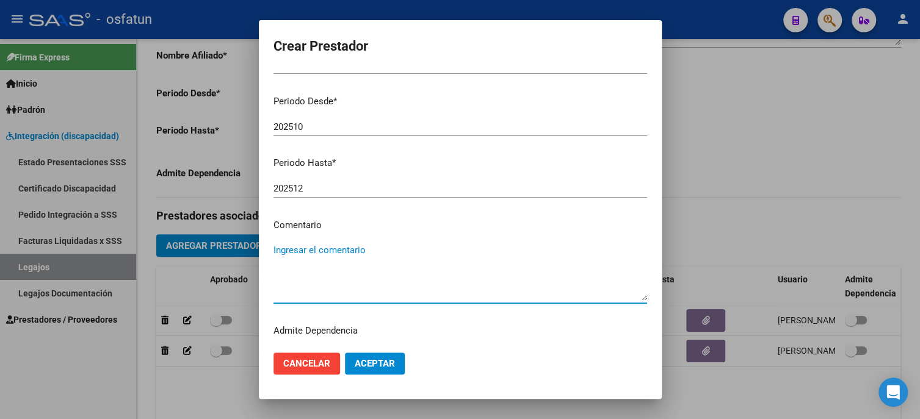
paste textarea "PSICOLOGIA"
type textarea "PSICOLOGIA"
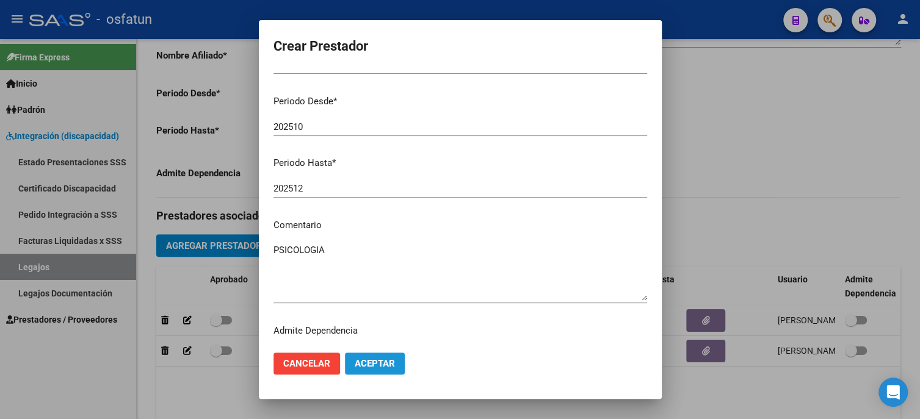
click at [380, 370] on button "Aceptar" at bounding box center [375, 364] width 60 height 22
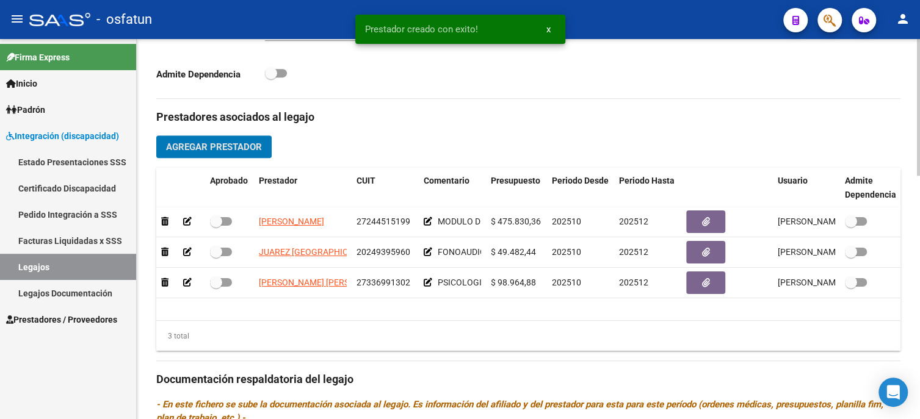
scroll to position [434, 0]
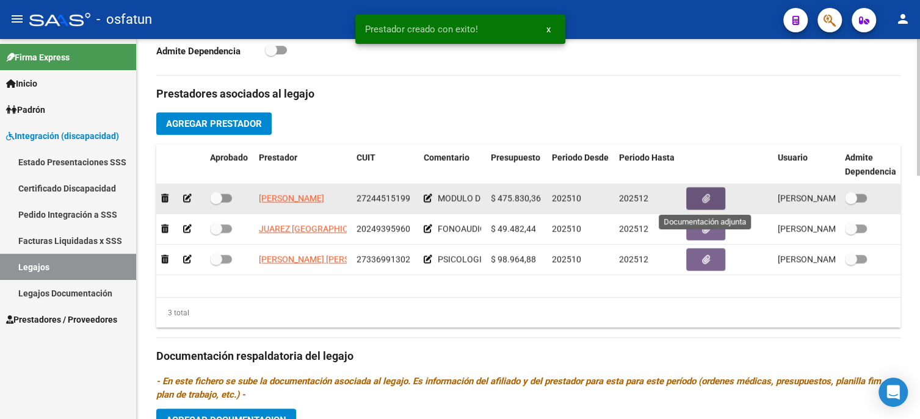
click at [705, 191] on button "button" at bounding box center [705, 198] width 39 height 23
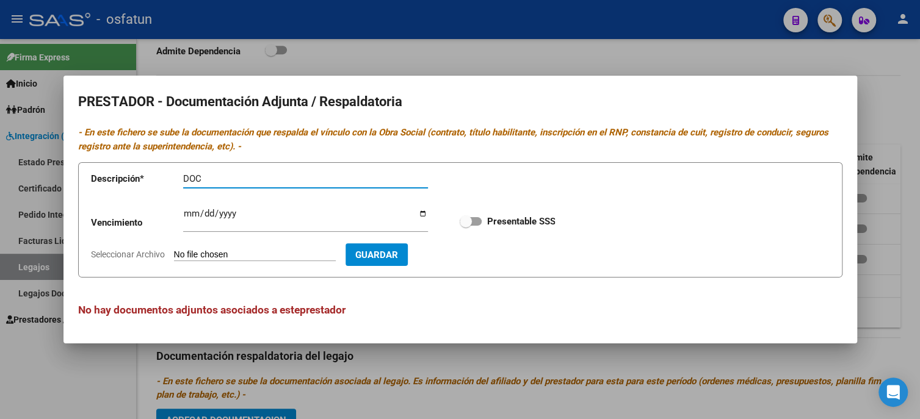
type input "DOC"
click at [303, 254] on input "Seleccionar Archivo" at bounding box center [255, 256] width 162 height 12
type input "C:\fakepath\DOC FLORES.pdf"
click at [469, 256] on span "Guardar" at bounding box center [447, 255] width 43 height 11
checkbox input "true"
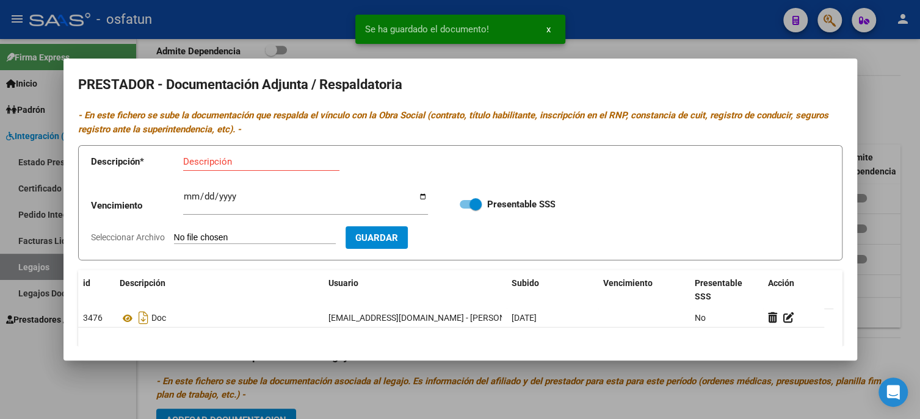
click at [524, 373] on div at bounding box center [460, 209] width 920 height 419
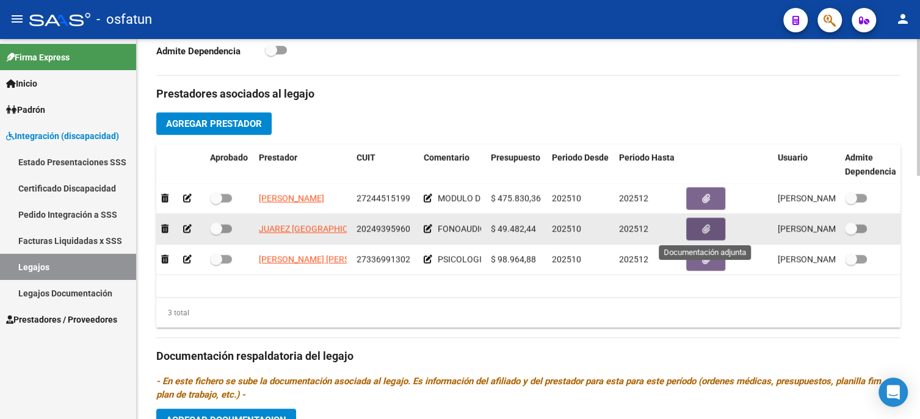
click at [696, 228] on button "button" at bounding box center [705, 229] width 39 height 23
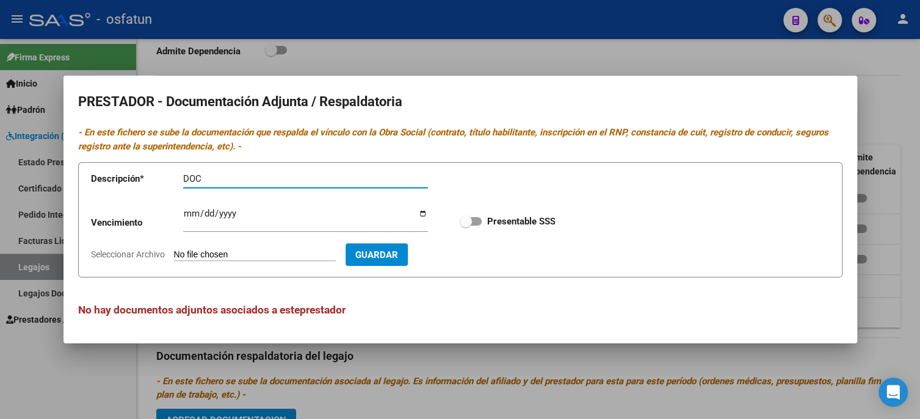
type input "DOC"
click at [273, 256] on input "Seleccionar Archivo" at bounding box center [255, 256] width 162 height 12
type input "C:\fakepath\DOC JUAREZ.pdf"
click at [469, 257] on span "Guardar" at bounding box center [447, 255] width 43 height 11
checkbox input "true"
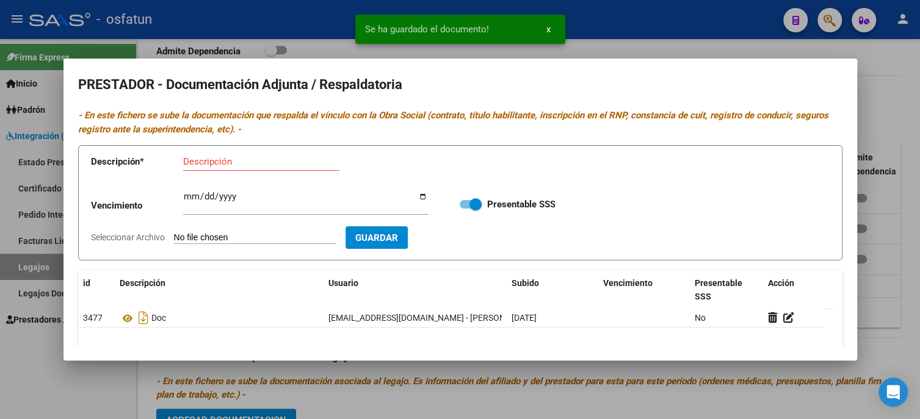
click at [518, 388] on div at bounding box center [460, 209] width 920 height 419
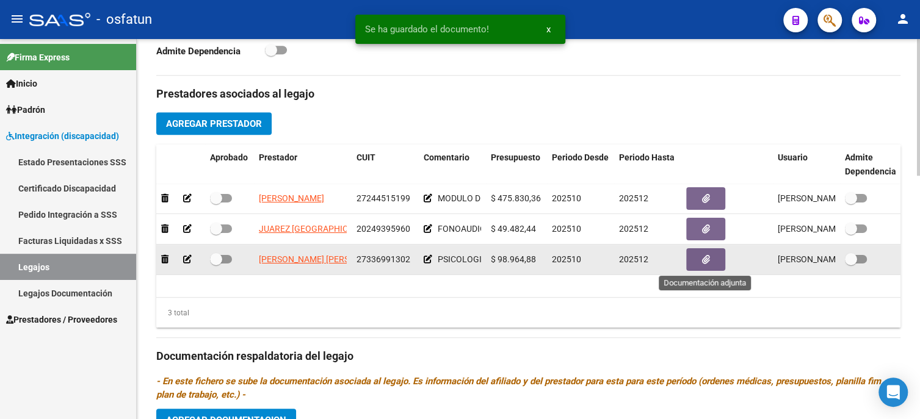
click at [696, 261] on button "button" at bounding box center [705, 259] width 39 height 23
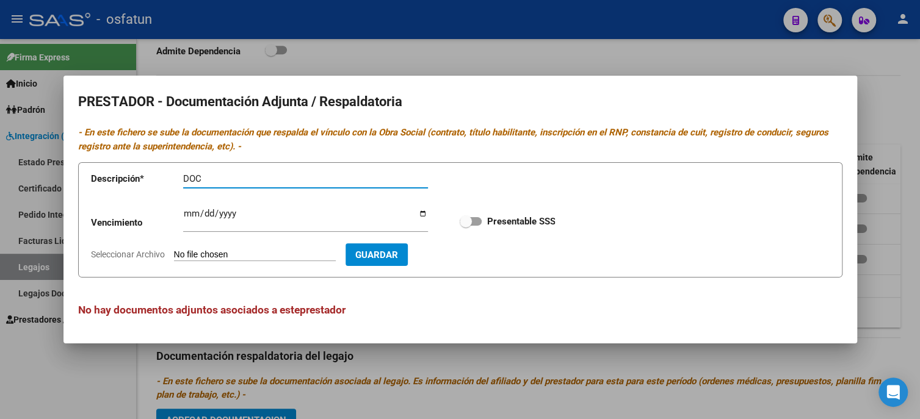
type input "DOC"
click at [290, 253] on input "Seleccionar Archivo" at bounding box center [255, 256] width 162 height 12
click at [224, 246] on form "Descripción * DOC Descripción Vencimiento Ingresar vencimiento Presentable SSS …" at bounding box center [460, 219] width 764 height 115
click at [220, 254] on input "Seleccionar Archivo" at bounding box center [255, 256] width 162 height 12
type input "C:\fakepath\DOC [PERSON_NAME].pdf"
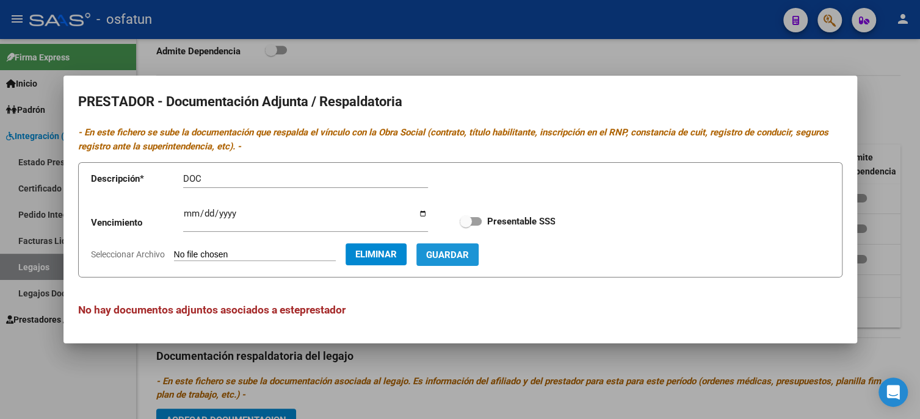
click at [461, 262] on button "Guardar" at bounding box center [447, 254] width 62 height 23
checkbox input "true"
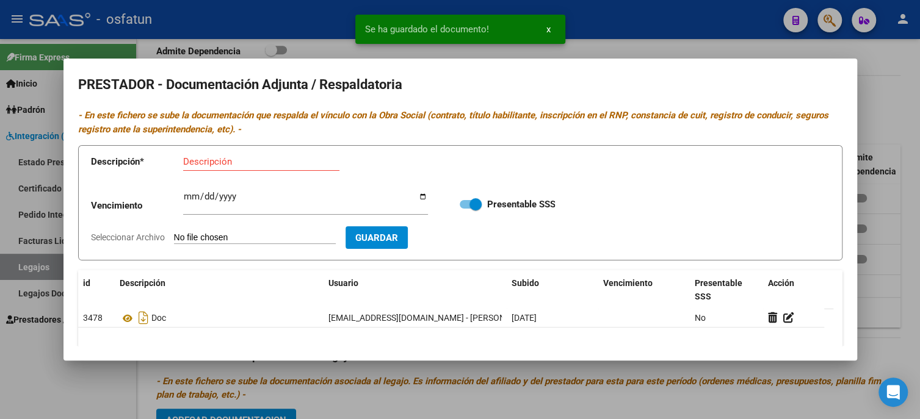
click at [599, 388] on div at bounding box center [460, 209] width 920 height 419
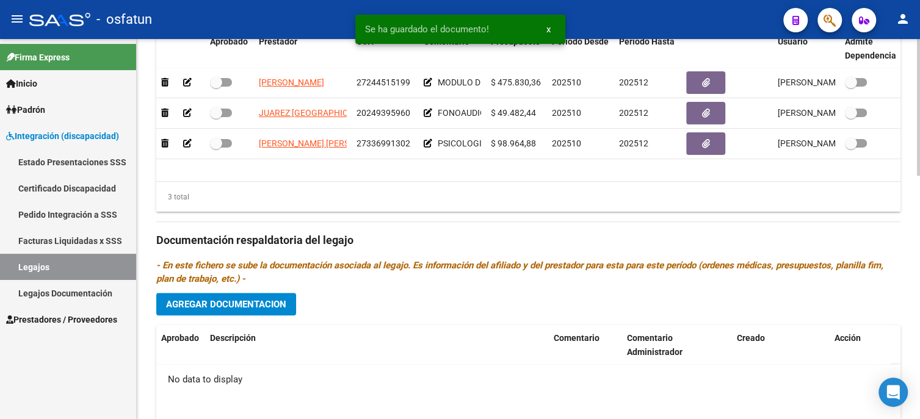
scroll to position [557, 0]
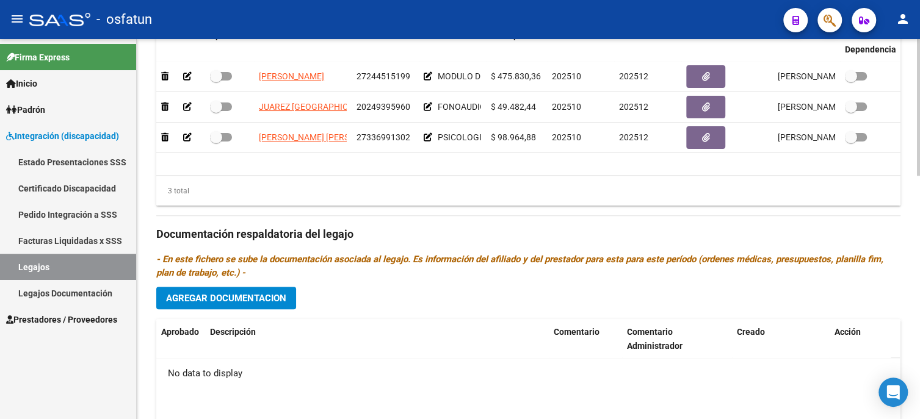
drag, startPoint x: 245, startPoint y: 267, endPoint x: 323, endPoint y: 264, distance: 78.2
click at [323, 264] on icon "- En este fichero se sube la documentación asociada al legajo. Es información d…" at bounding box center [519, 266] width 727 height 24
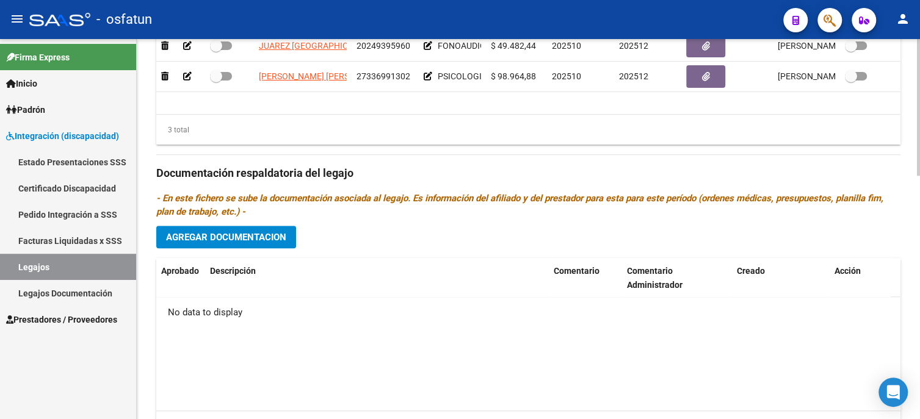
scroll to position [679, 0]
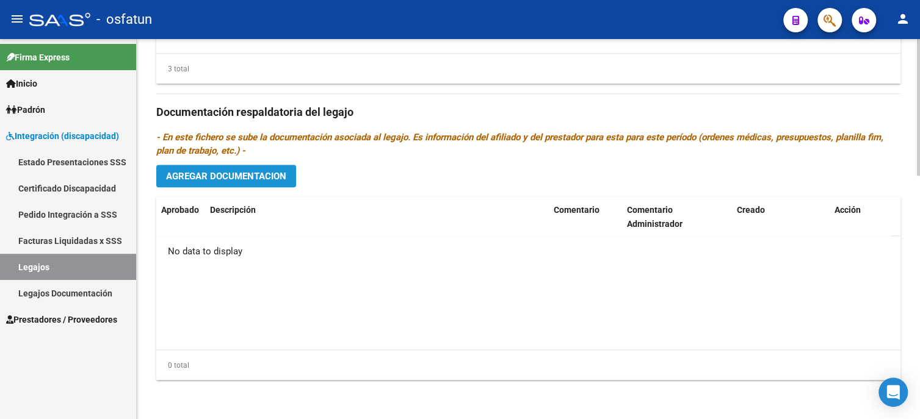
click at [233, 181] on span "Agregar Documentacion" at bounding box center [226, 176] width 120 height 11
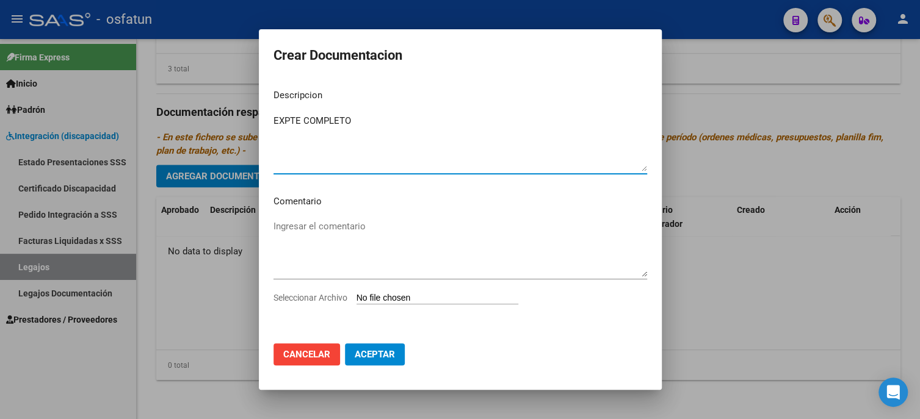
type textarea "EXPTE COMPLETO"
click at [336, 214] on mat-dialog-content "Descripcion EXPTE COMPLETO Ingresar el descripcion Comentario Ingresar el comen…" at bounding box center [460, 206] width 403 height 254
click at [379, 293] on input "Seleccionar Archivo" at bounding box center [437, 299] width 162 height 12
type input "C:\fakepath\ilovepdf_merged.pdf"
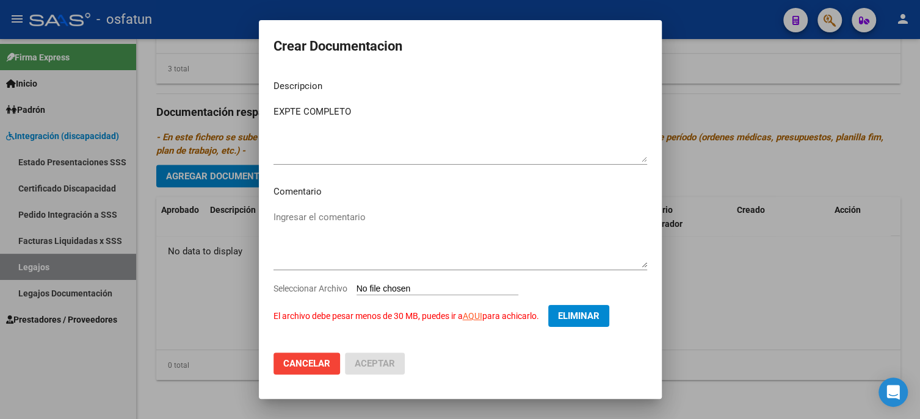
scroll to position [4, 0]
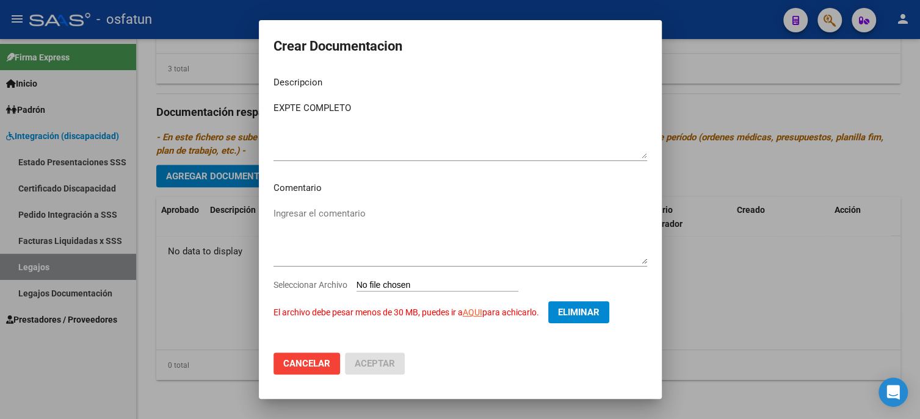
click at [475, 315] on link "AQUI" at bounding box center [473, 313] width 20 height 10
click at [579, 311] on span "Eliminar" at bounding box center [578, 312] width 41 height 11
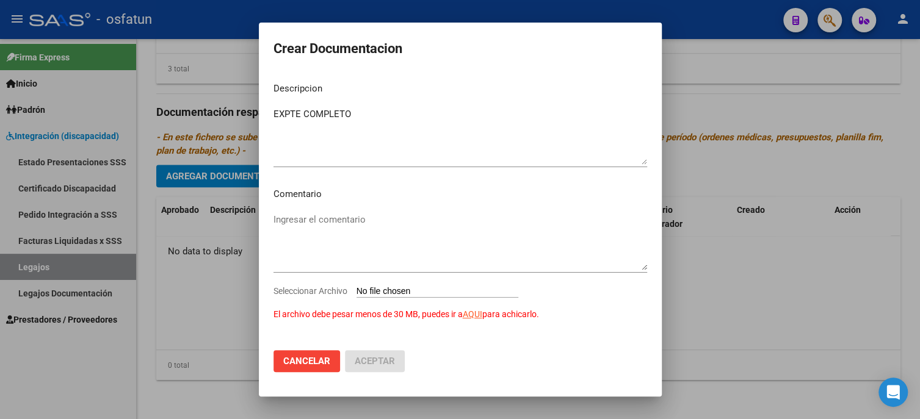
scroll to position [0, 0]
click at [430, 287] on input "Seleccionar Archivo El archivo debe pesar menos de 30 MB, puedes ir a AQUI para…" at bounding box center [437, 292] width 162 height 12
type input "C:\fakepath\PLAZA LUC.pdf"
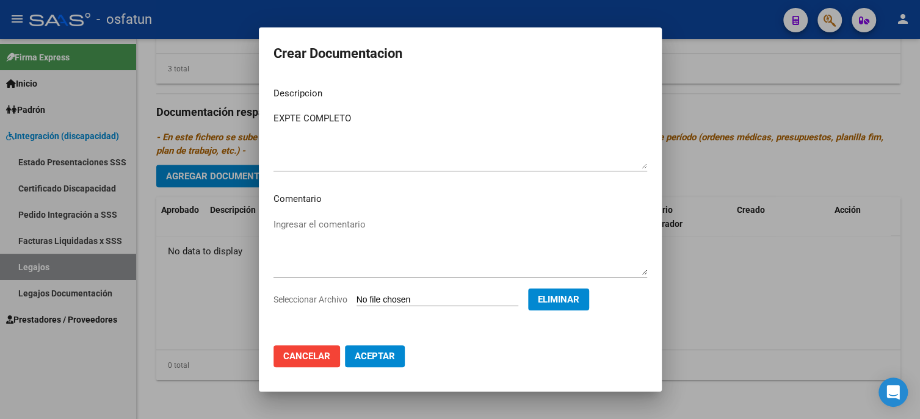
click at [372, 358] on span "Aceptar" at bounding box center [375, 356] width 40 height 11
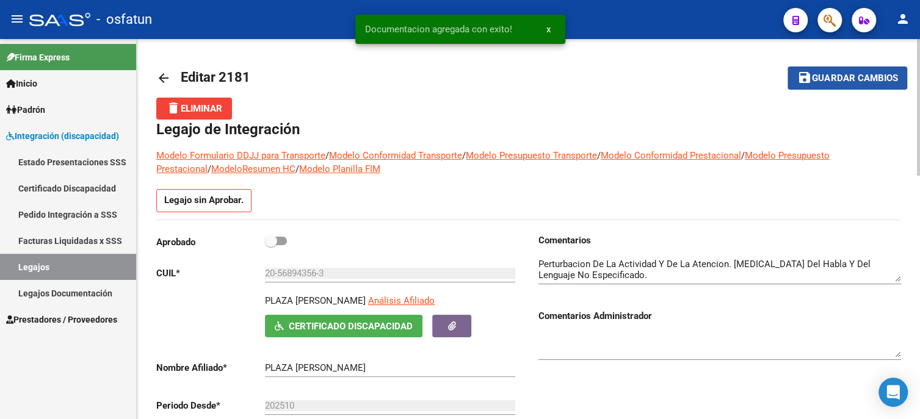
click at [813, 82] on span "Guardar cambios" at bounding box center [854, 78] width 85 height 11
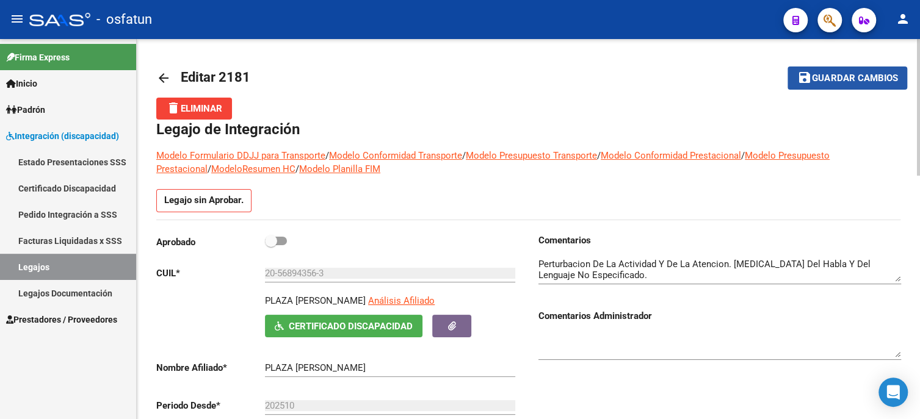
click at [825, 79] on span "Guardar cambios" at bounding box center [854, 78] width 85 height 11
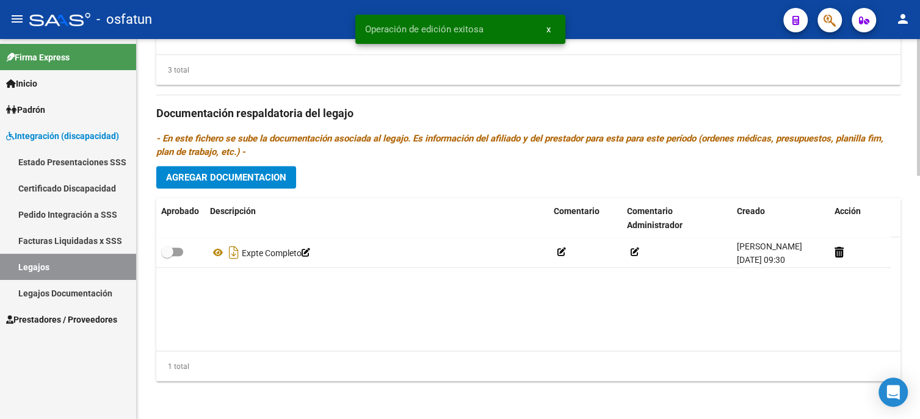
scroll to position [679, 0]
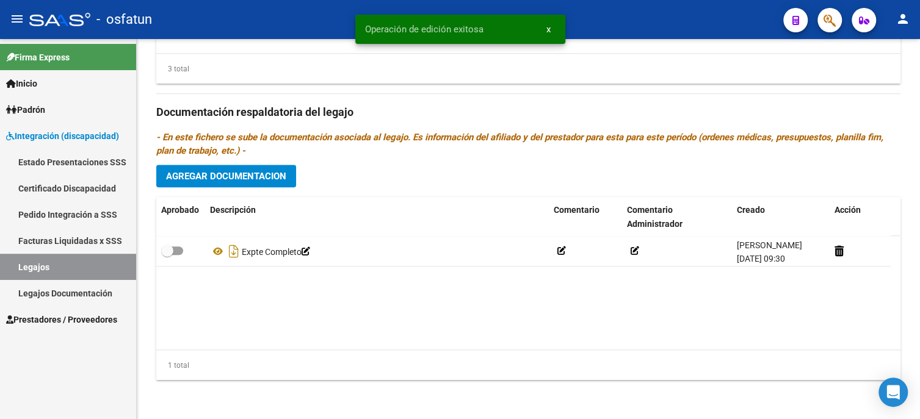
click at [57, 291] on link "Legajos Documentación" at bounding box center [68, 293] width 136 height 26
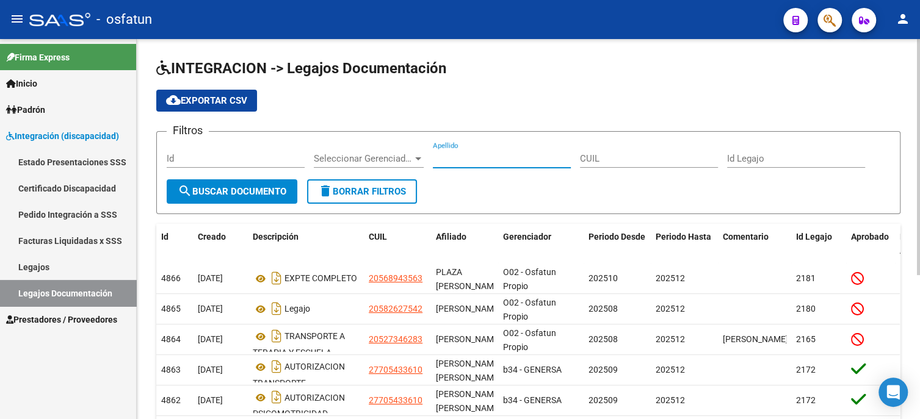
click at [448, 156] on input "Apellido" at bounding box center [502, 158] width 138 height 11
paste input "Plaza [PERSON_NAME]"
type input "Plaza [PERSON_NAME]"
click at [240, 199] on button "search Buscar Documento" at bounding box center [232, 191] width 131 height 24
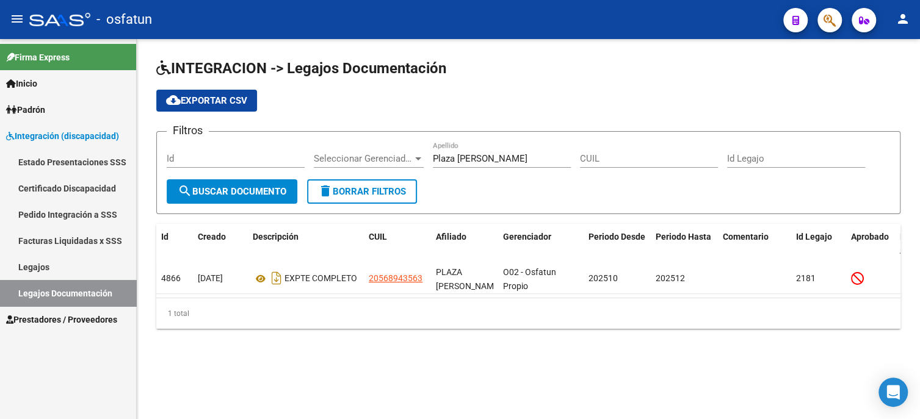
click at [63, 268] on link "Legajos" at bounding box center [68, 267] width 136 height 26
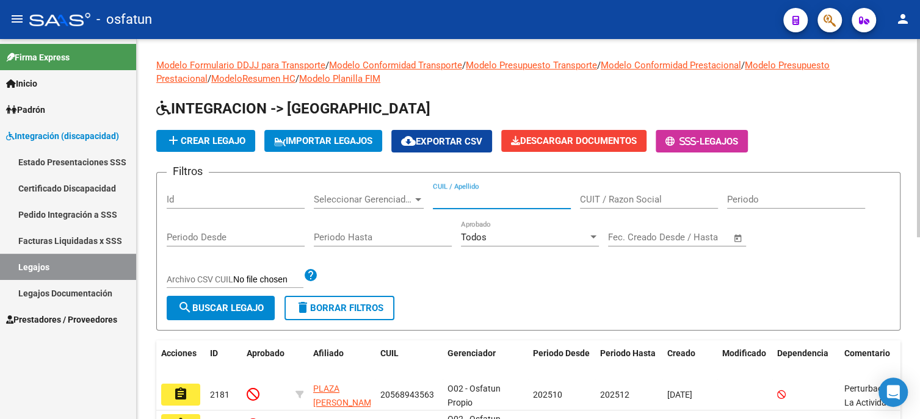
paste input "Plaza [PERSON_NAME]"
type input "Plaza [PERSON_NAME]"
click at [233, 308] on span "search Buscar Legajo" at bounding box center [221, 308] width 86 height 11
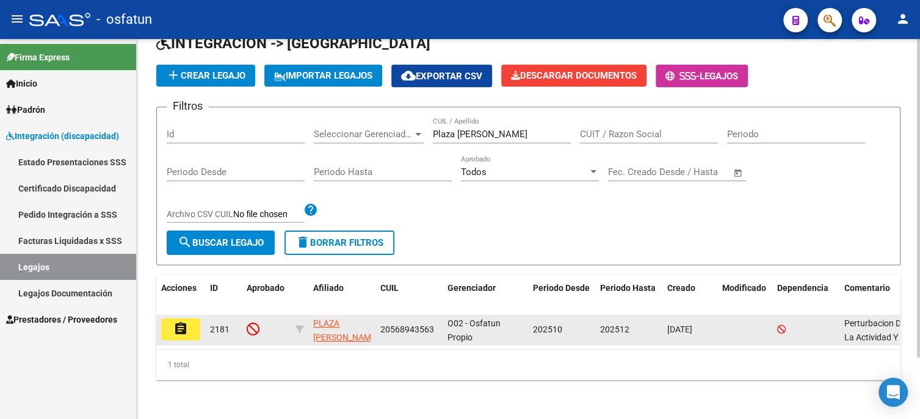
scroll to position [73, 0]
click at [182, 322] on mat-icon "assignment" at bounding box center [180, 329] width 15 height 15
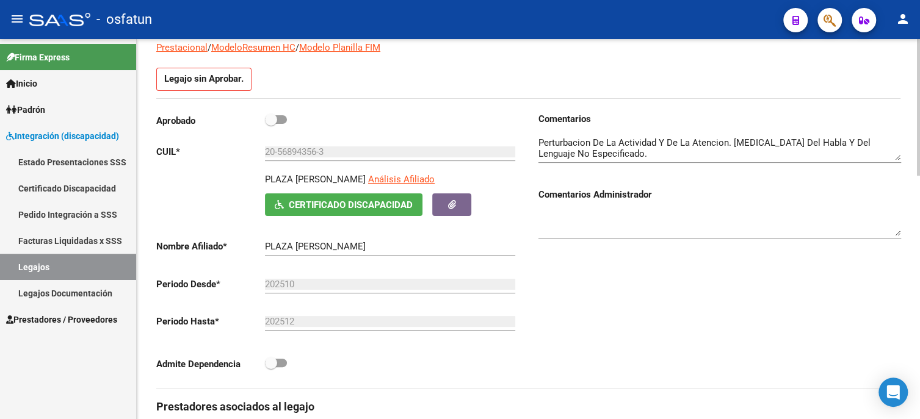
scroll to position [122, 0]
click at [459, 201] on button "button" at bounding box center [451, 204] width 39 height 23
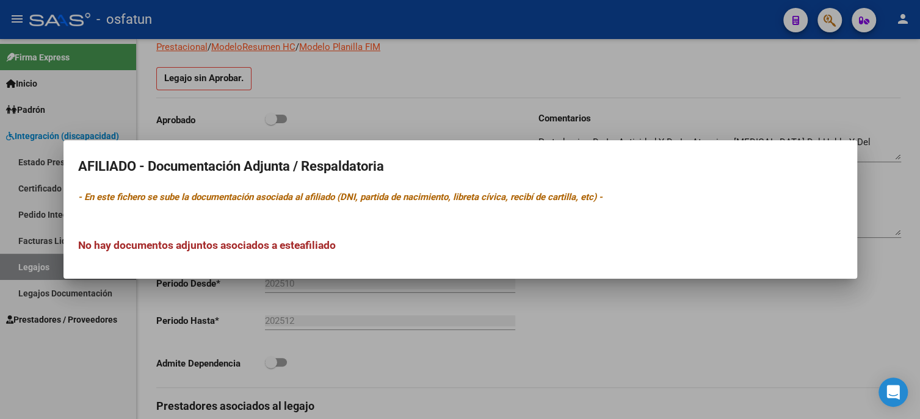
drag, startPoint x: 273, startPoint y: 255, endPoint x: 339, endPoint y: 251, distance: 66.0
click at [339, 251] on mat-dialog-content "AFILIADO - Documentación Adjunta / Respaldatoria - En este fichero se sube la d…" at bounding box center [459, 209] width 793 height 109
click at [534, 300] on div at bounding box center [460, 209] width 920 height 419
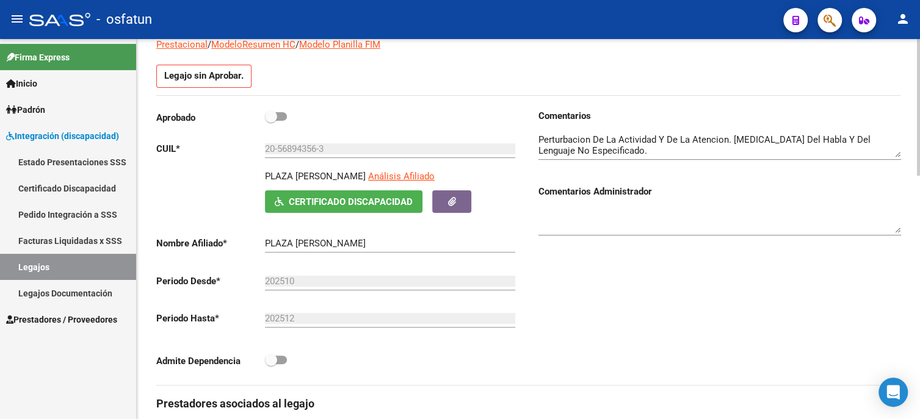
scroll to position [61, 0]
